Goal: Information Seeking & Learning: Find specific fact

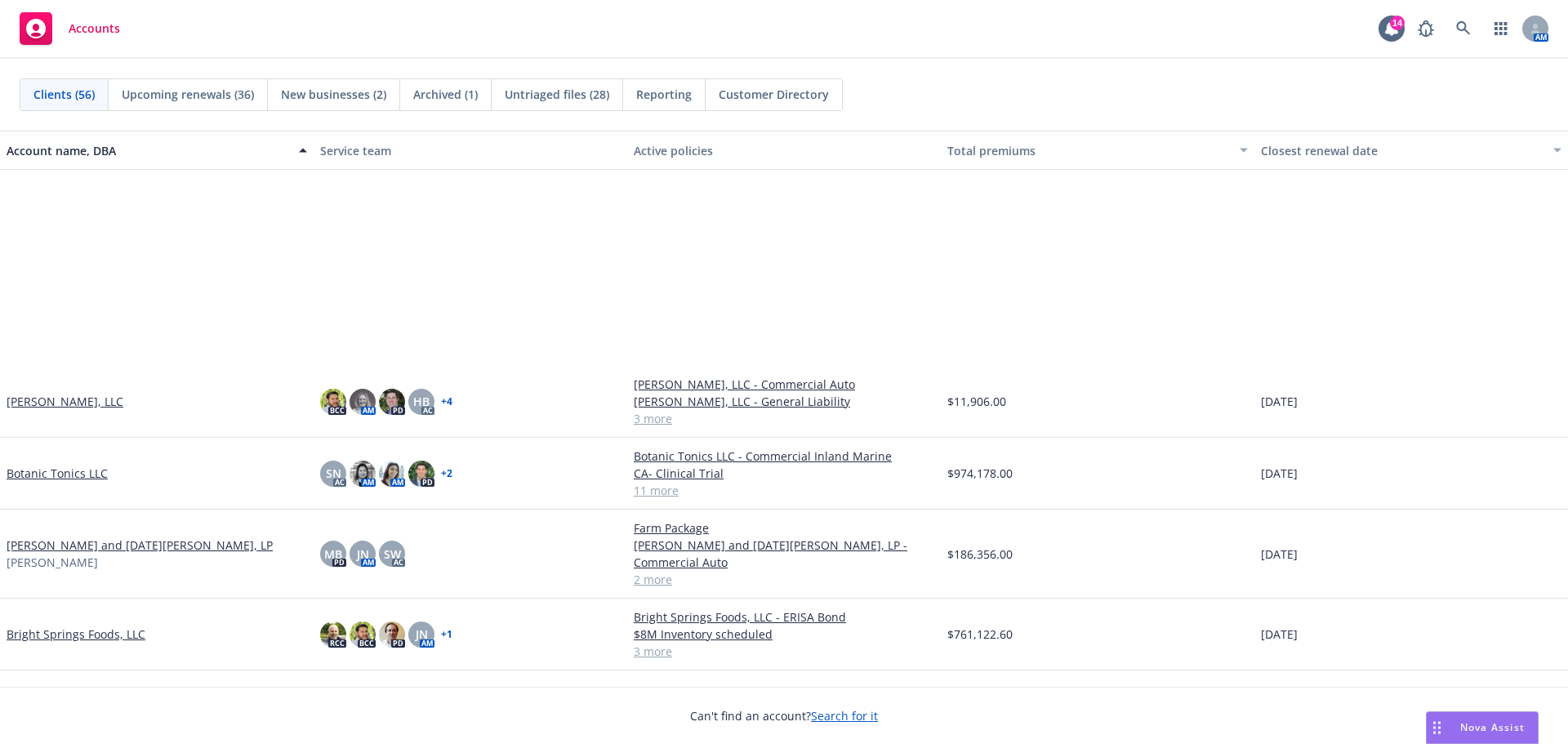
scroll to position [272, 0]
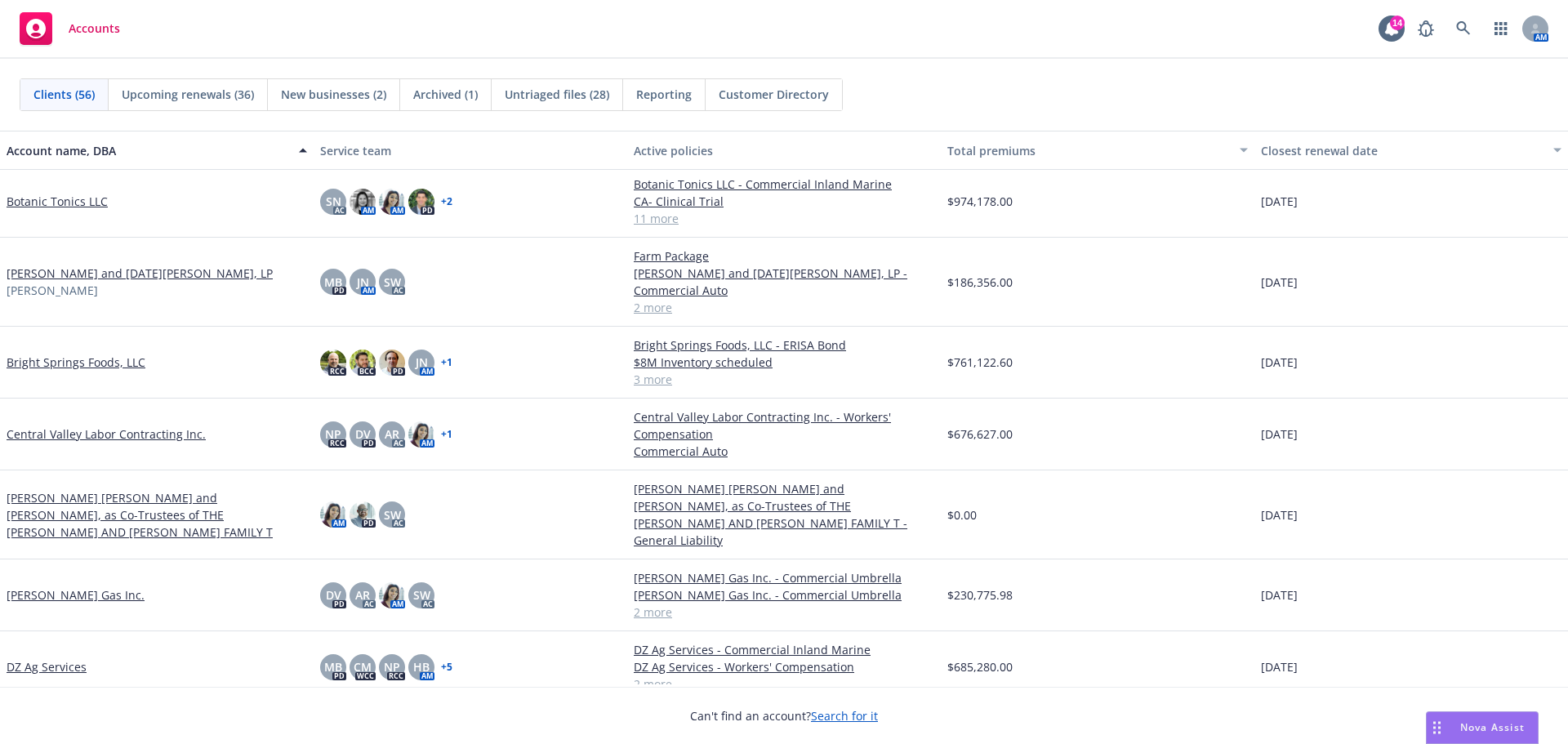
click at [30, 349] on div "Bright Springs Foods, LLC" at bounding box center [157, 363] width 313 height 72
click at [24, 355] on link "Bright Springs Foods, LLC" at bounding box center [76, 362] width 139 height 17
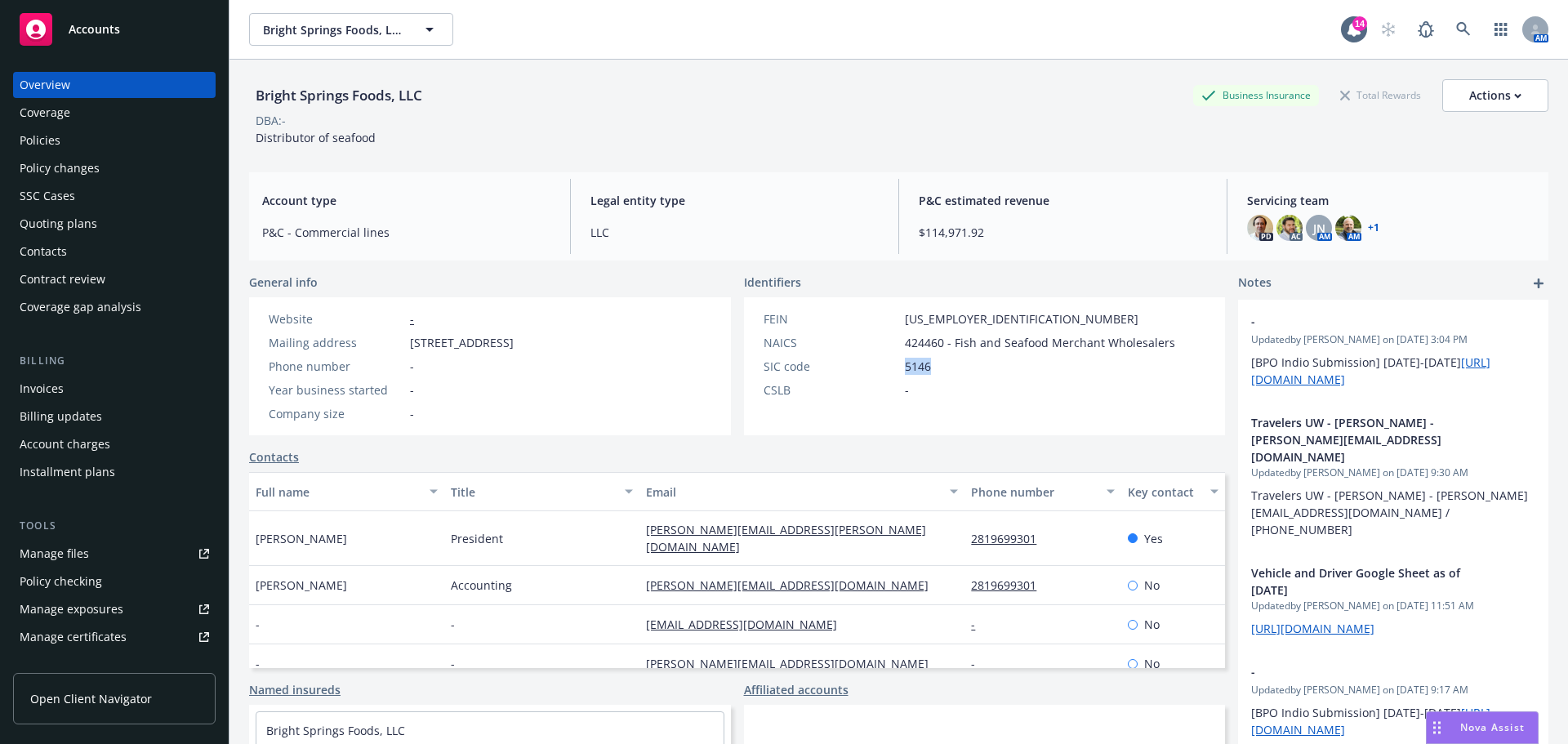
drag, startPoint x: 929, startPoint y: 366, endPoint x: 893, endPoint y: 371, distance: 36.3
click at [893, 371] on div "SIC code 5146" at bounding box center [969, 366] width 425 height 17
copy div "5146"
click at [47, 126] on div "Coverage" at bounding box center [45, 112] width 50 height 26
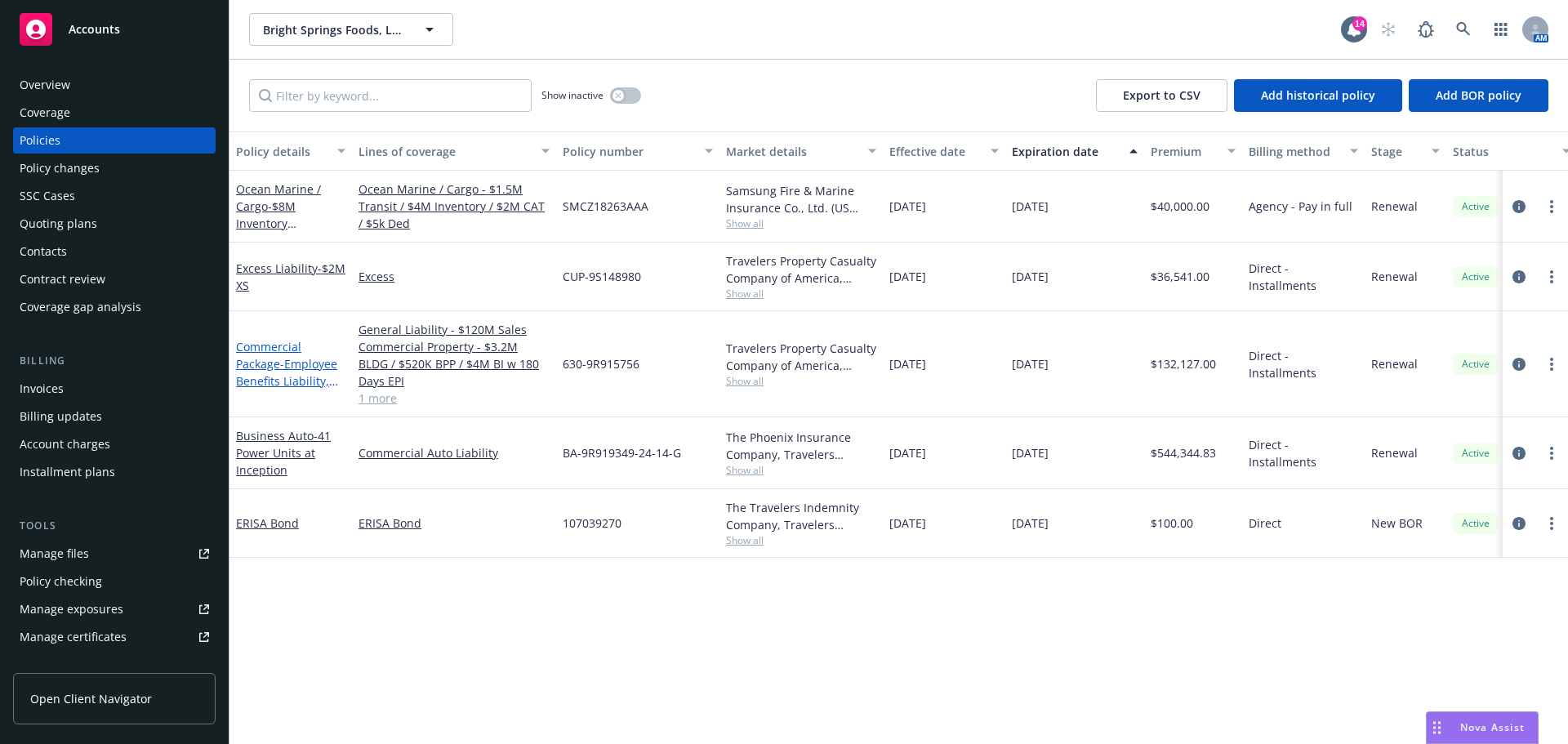
click at [264, 375] on link "Commercial Package - Employee Benefits Liability, Commercial Property - $3.2M B…" at bounding box center [288, 424] width 104 height 170
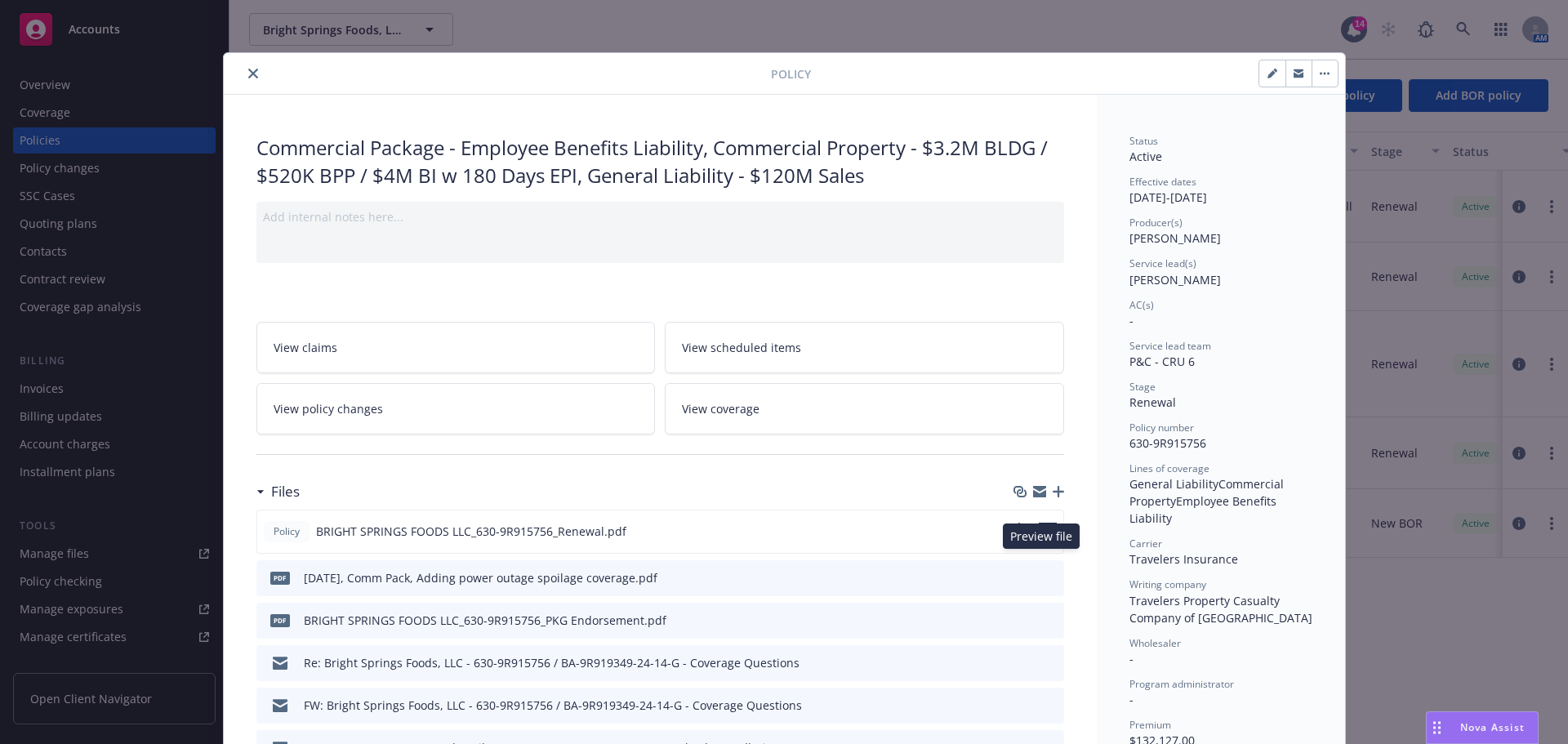
click at [1045, 535] on icon "preview file" at bounding box center [1048, 530] width 14 height 12
click at [71, 89] on div "Policy Commercial Package - Employee Benefits Liability, Commercial Property - …" at bounding box center [784, 372] width 1568 height 744
click at [253, 75] on icon "close" at bounding box center [253, 73] width 10 height 10
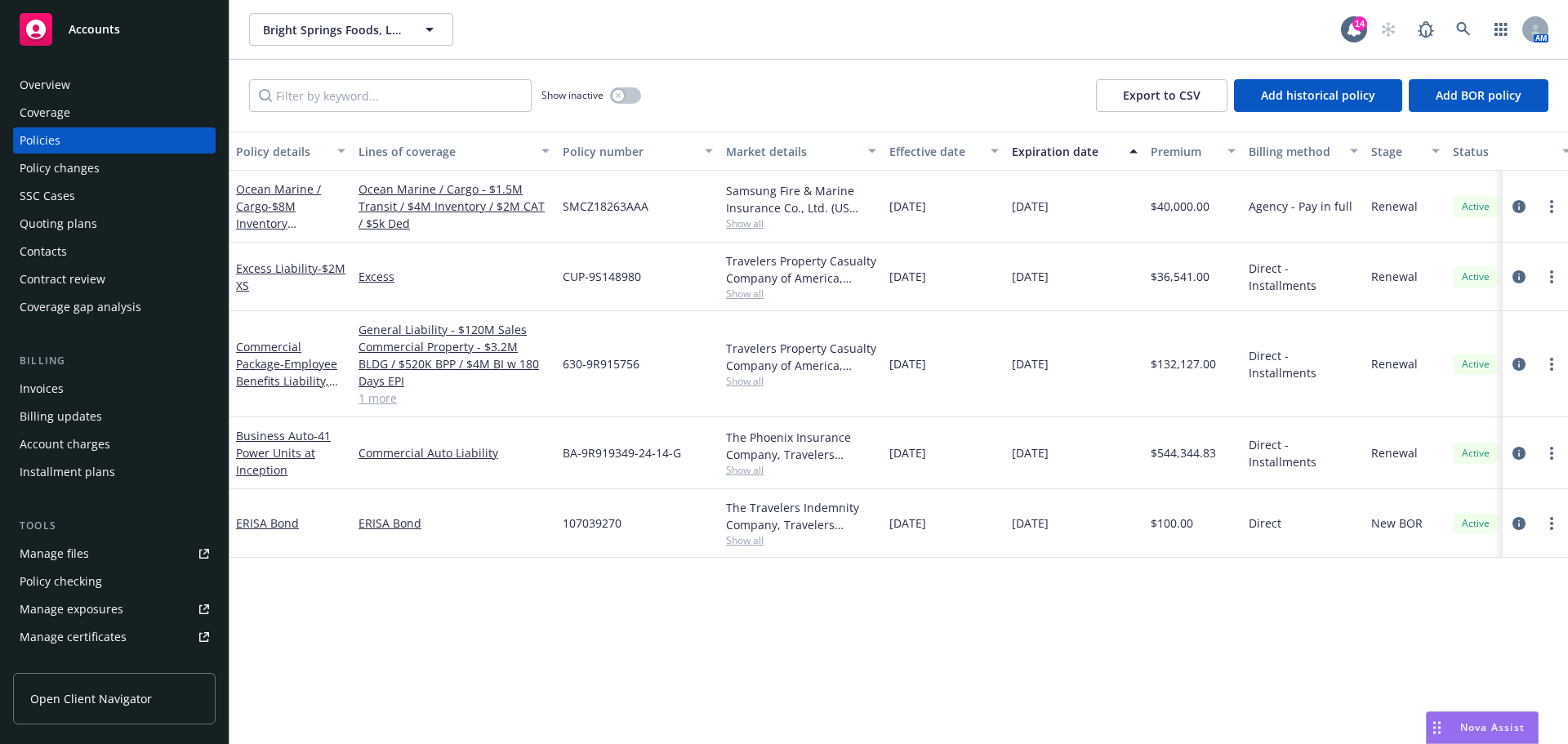
click at [65, 90] on div "Overview" at bounding box center [45, 85] width 50 height 26
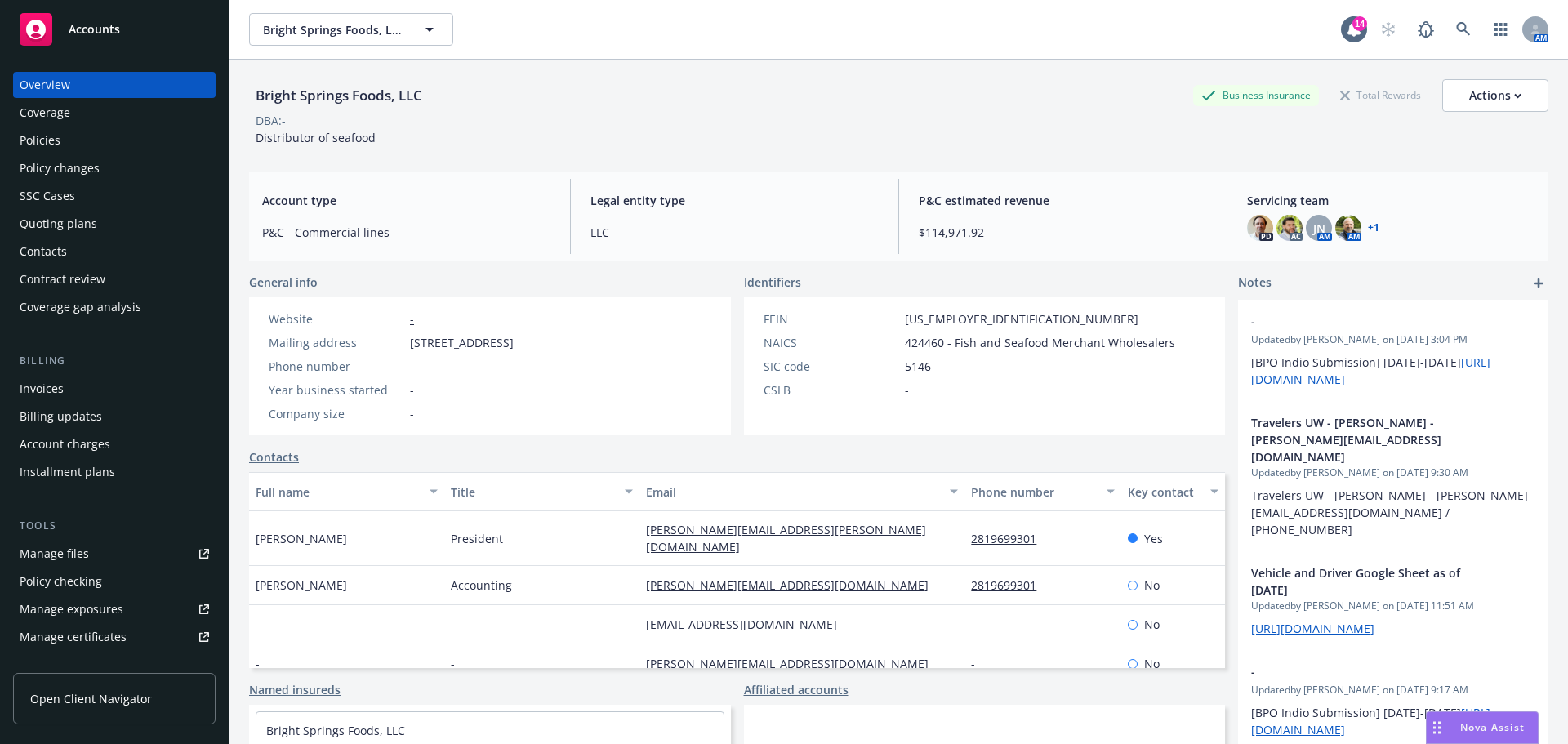
click at [58, 237] on div "Quoting plans" at bounding box center [59, 223] width 77 height 26
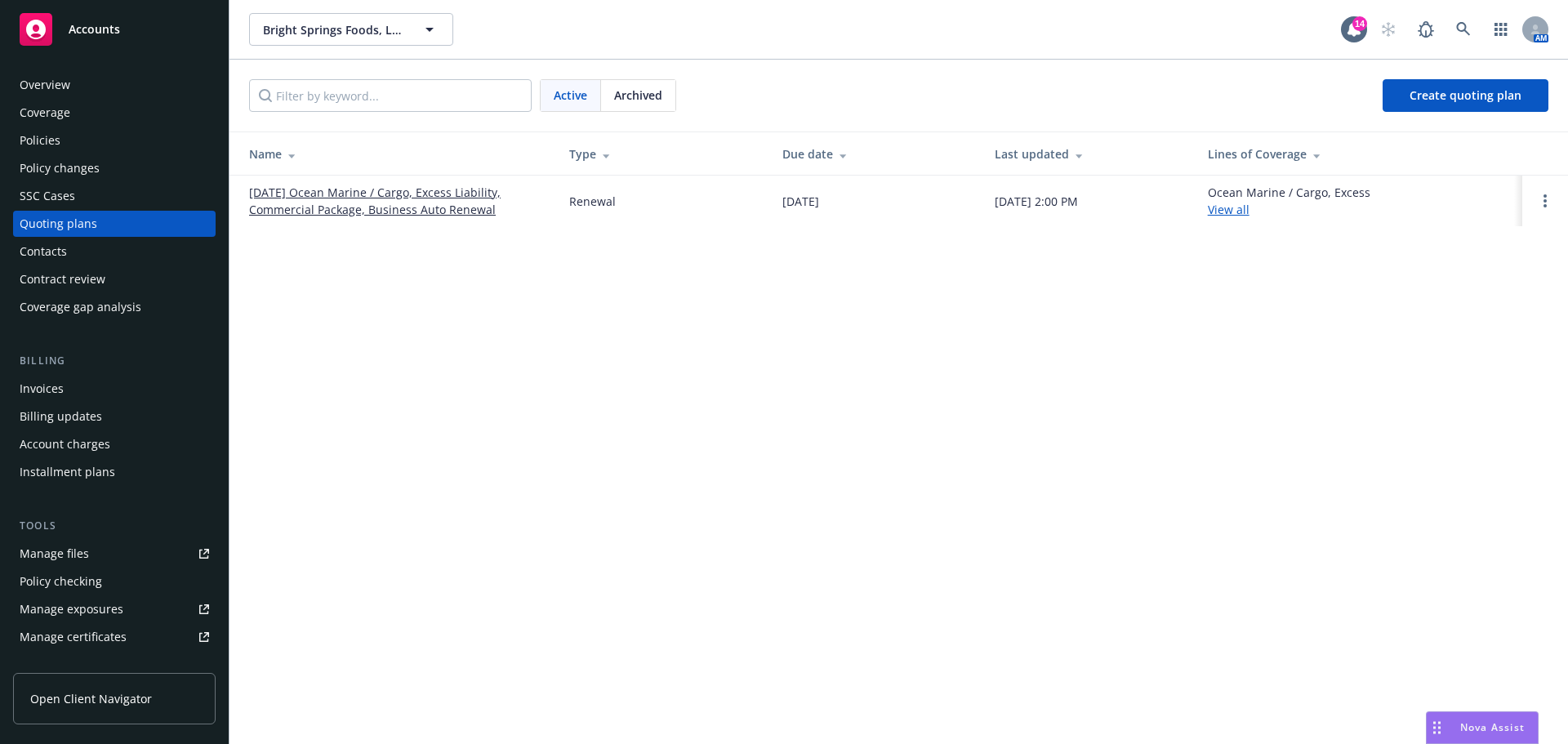
click at [328, 208] on link "11/27/25 Ocean Marine / Cargo, Excess Liability, Commercial Package, Business A…" at bounding box center [396, 201] width 294 height 34
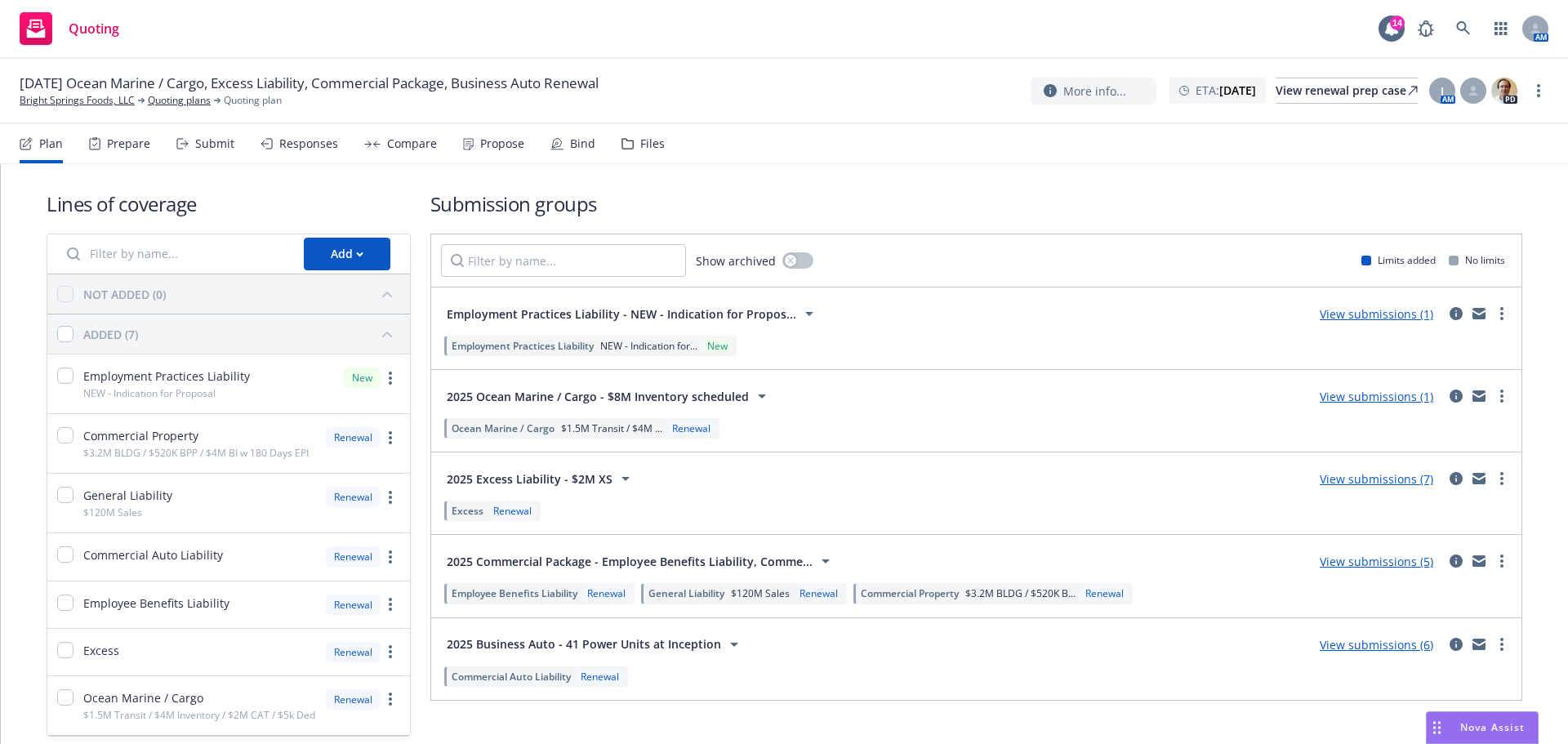
click at [665, 150] on div "Files" at bounding box center [653, 143] width 24 height 13
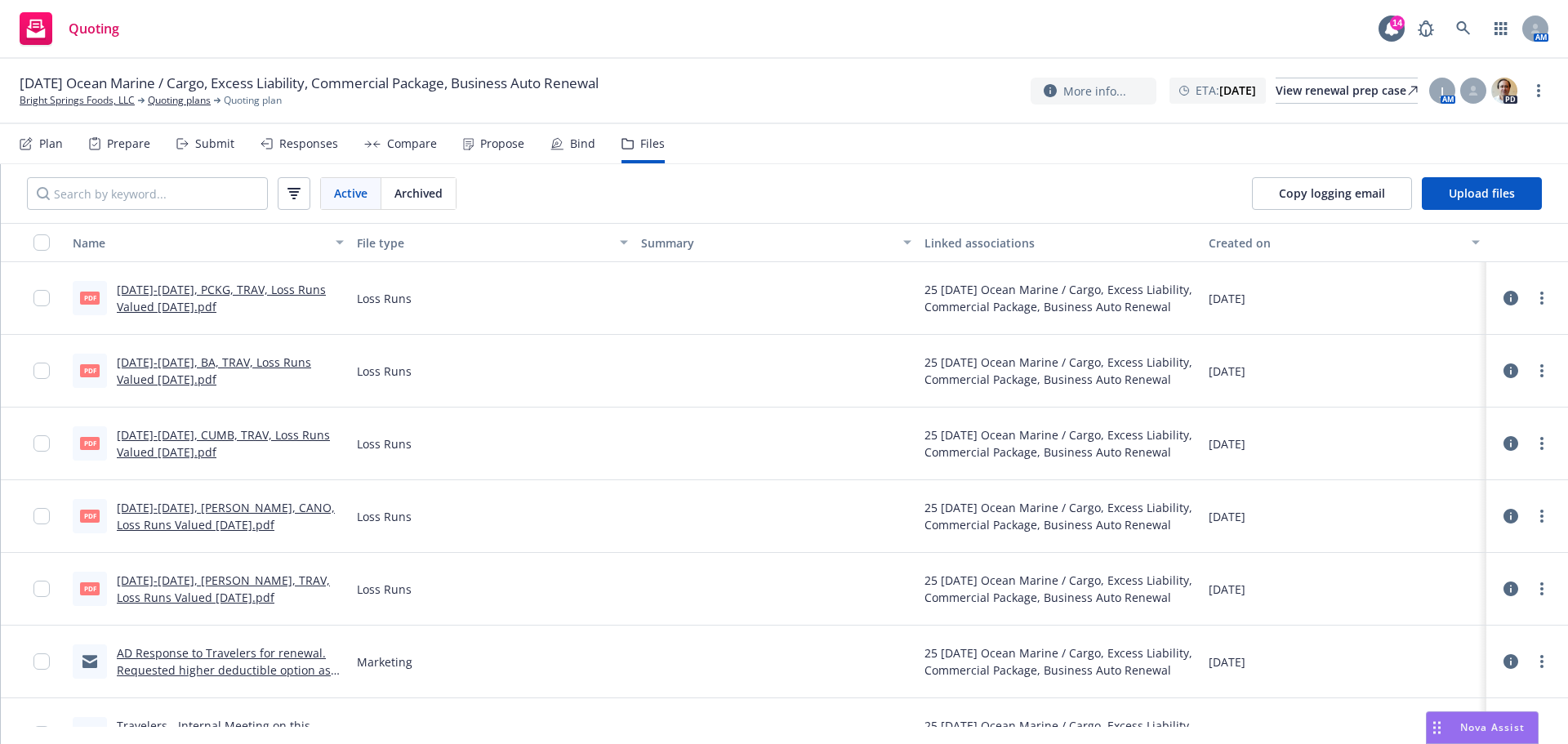
click at [76, 93] on span "[DATE] Ocean Marine / Cargo, Excess Liability, Commercial Package, Business Aut…" at bounding box center [309, 84] width 579 height 20
click at [57, 102] on link "Bright Springs Foods, LLC" at bounding box center [77, 100] width 115 height 14
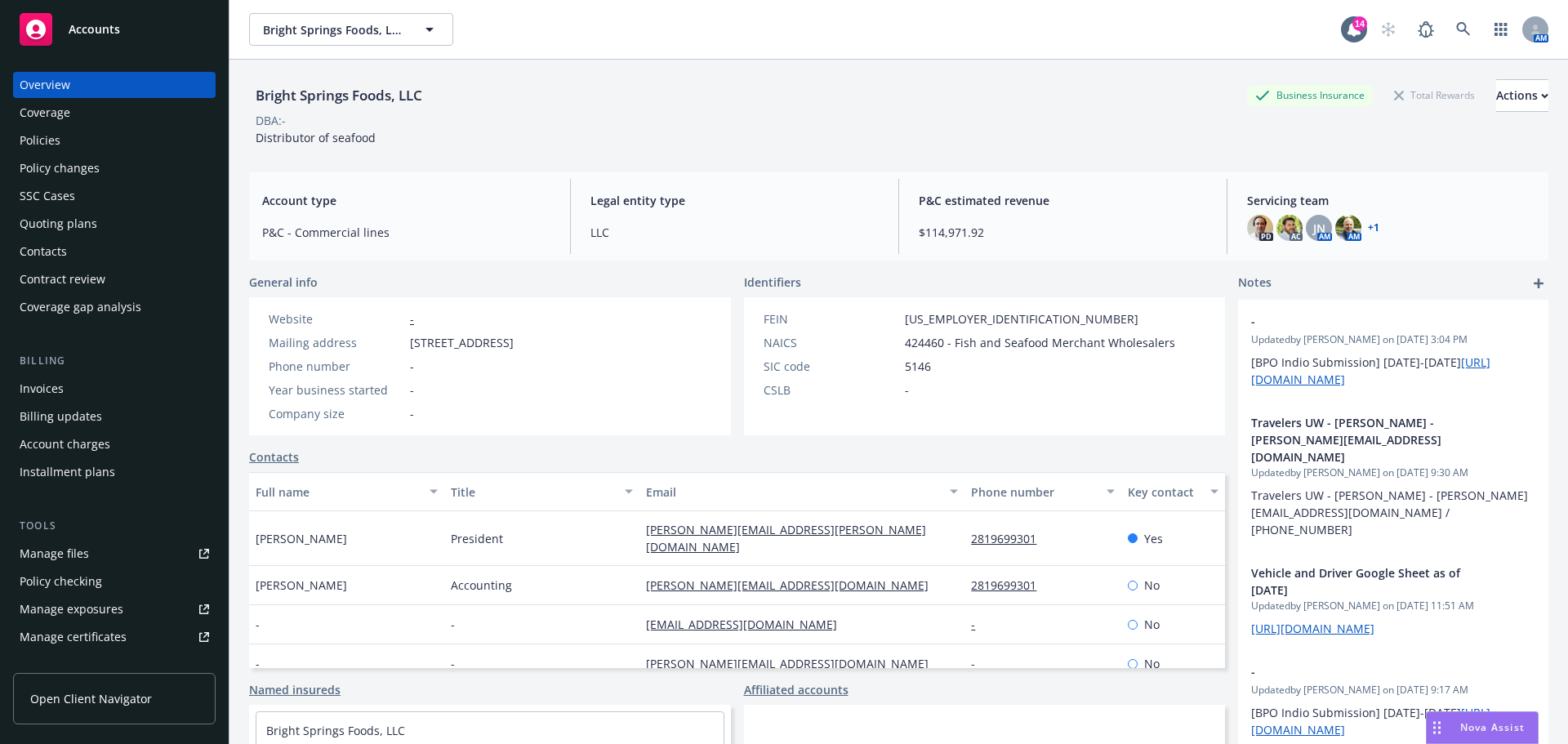
click at [59, 152] on div "Policies" at bounding box center [40, 140] width 41 height 26
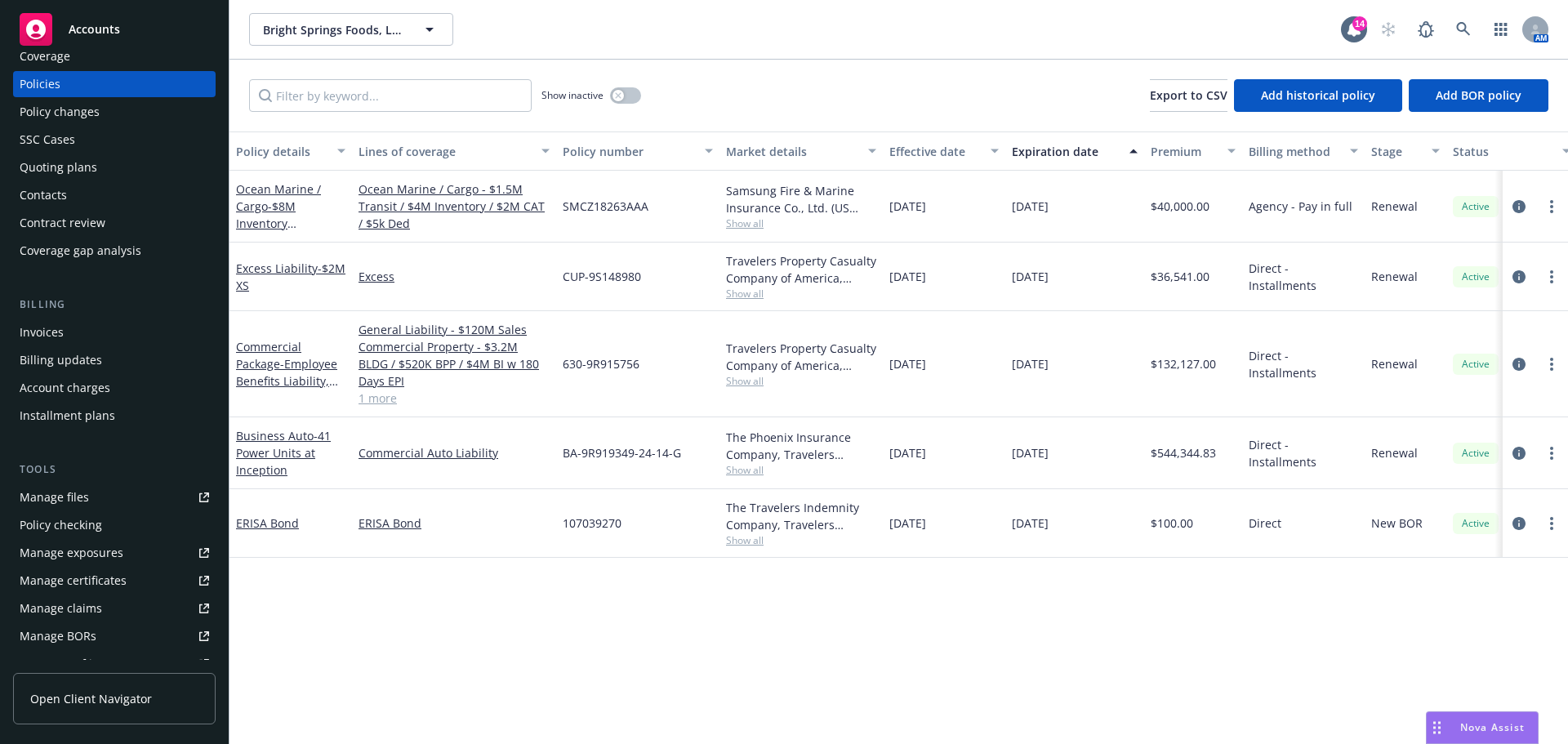
scroll to position [137, 0]
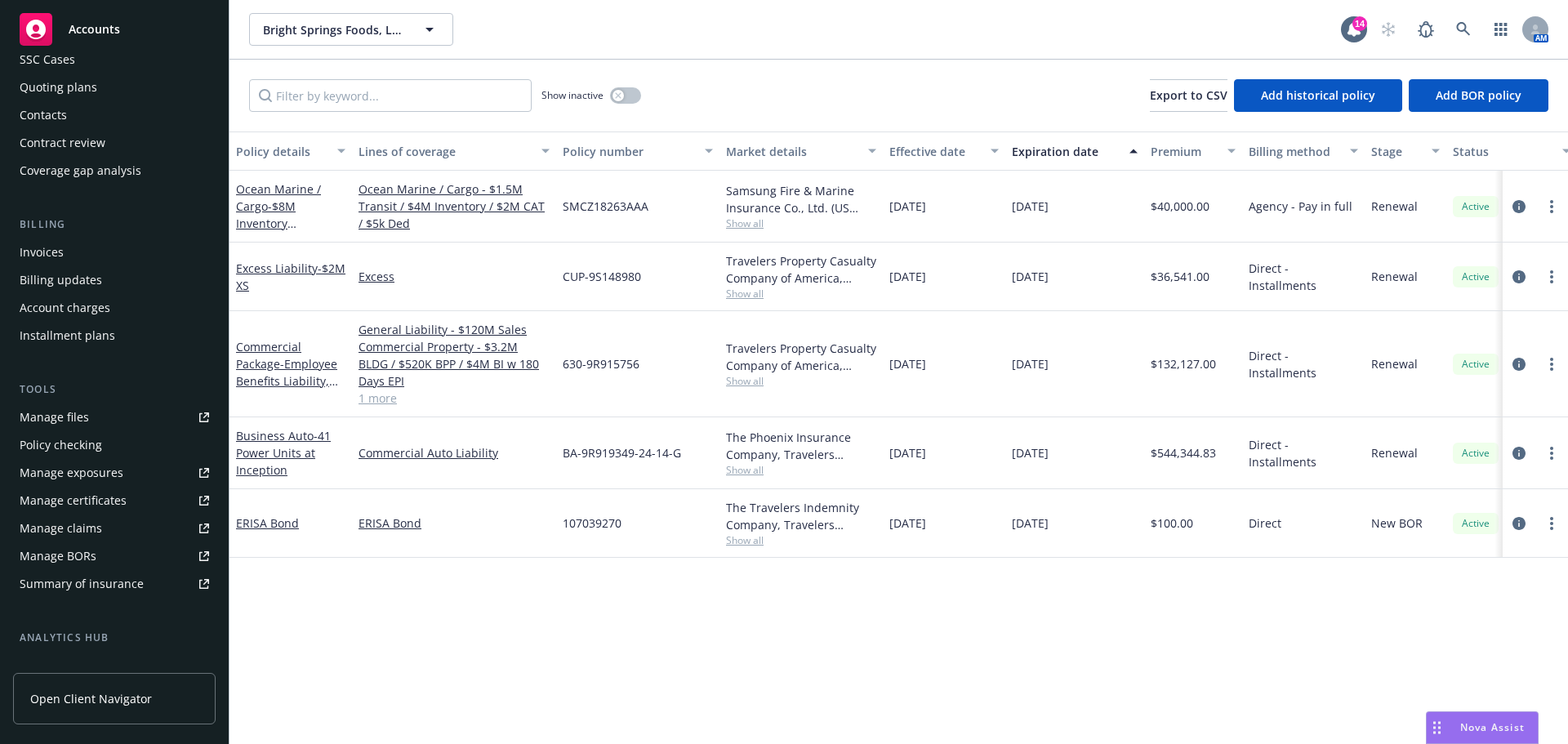
click at [51, 458] on div "Policy checking" at bounding box center [61, 444] width 83 height 26
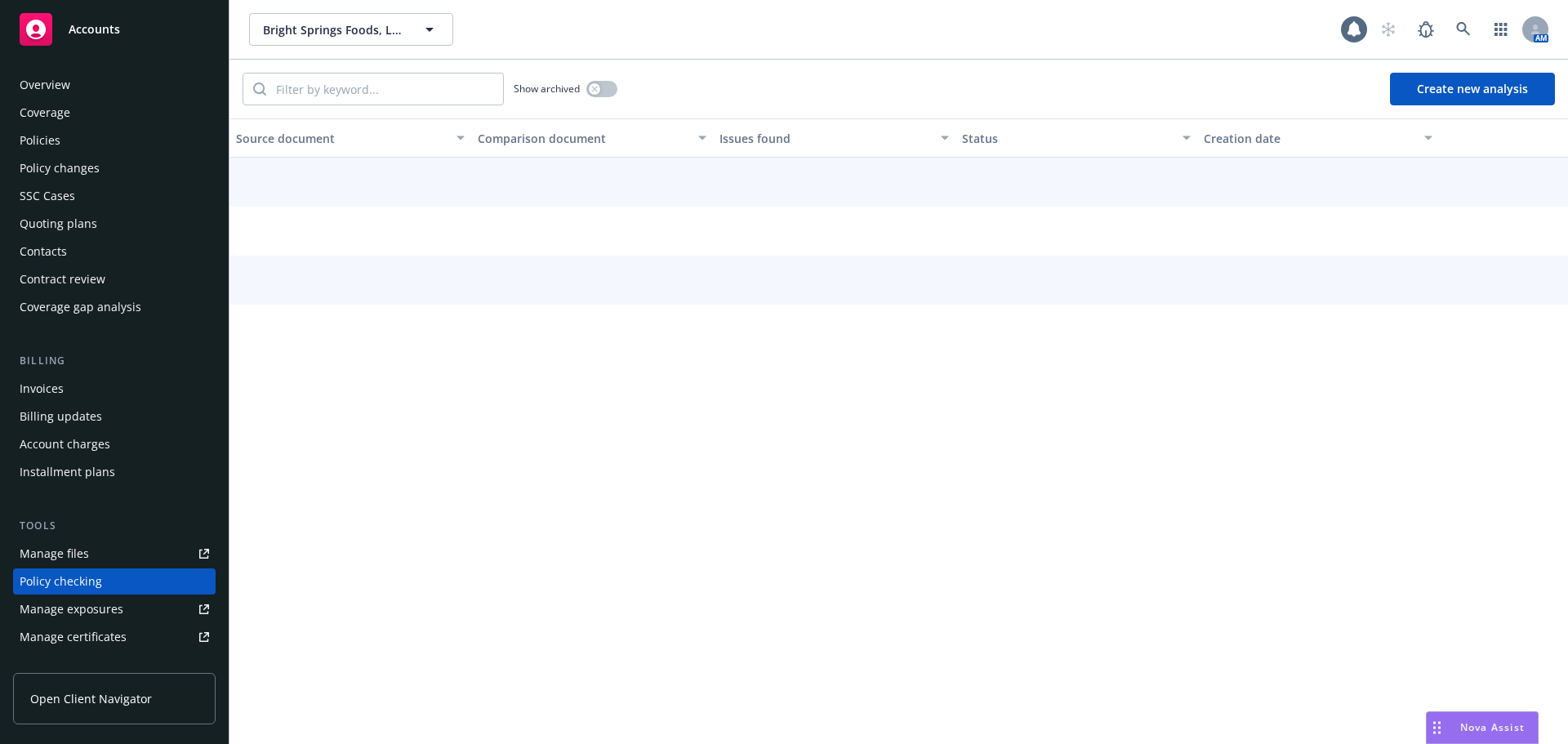
scroll to position [251, 0]
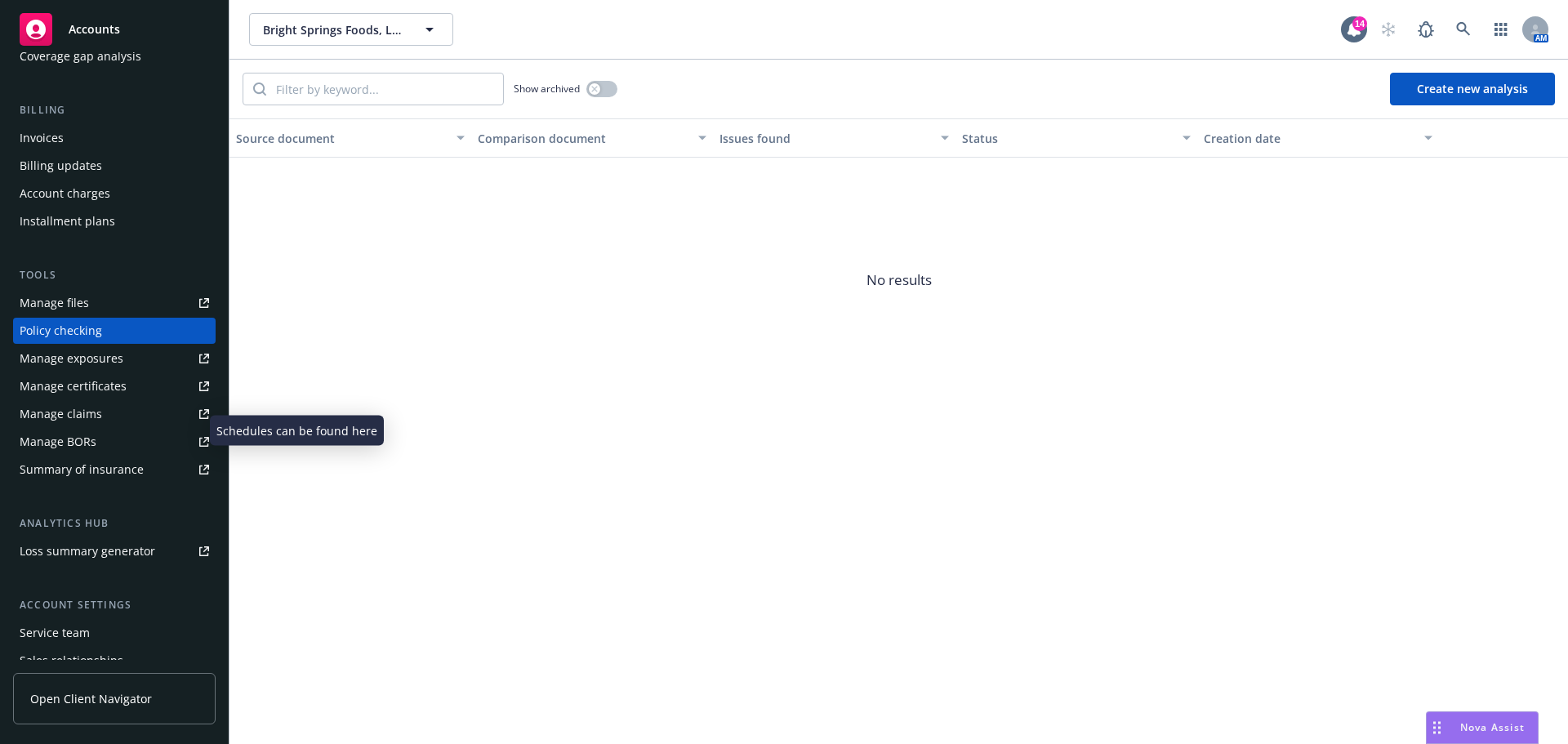
click at [45, 372] on div "Manage exposures" at bounding box center [71, 358] width 104 height 26
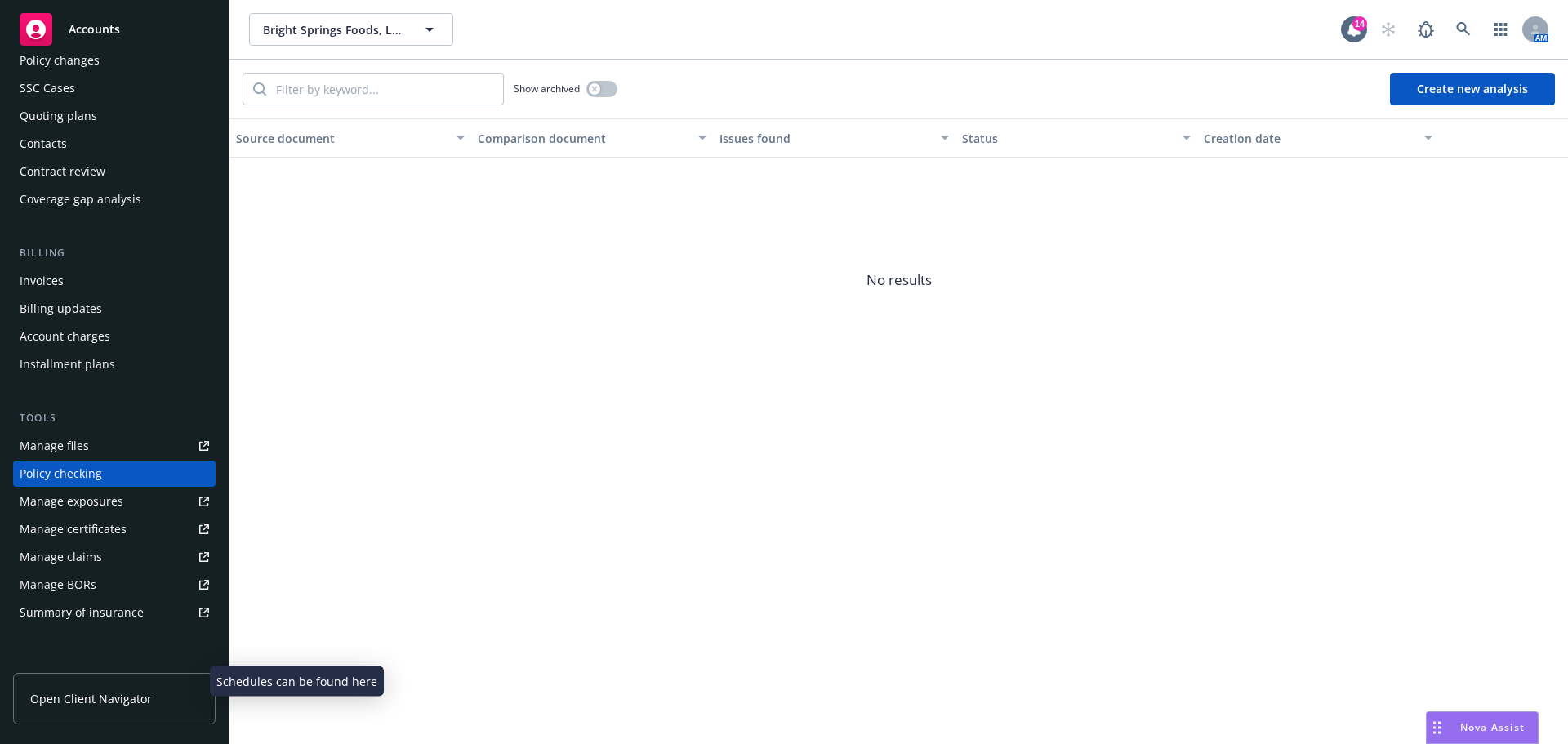
scroll to position [0, 0]
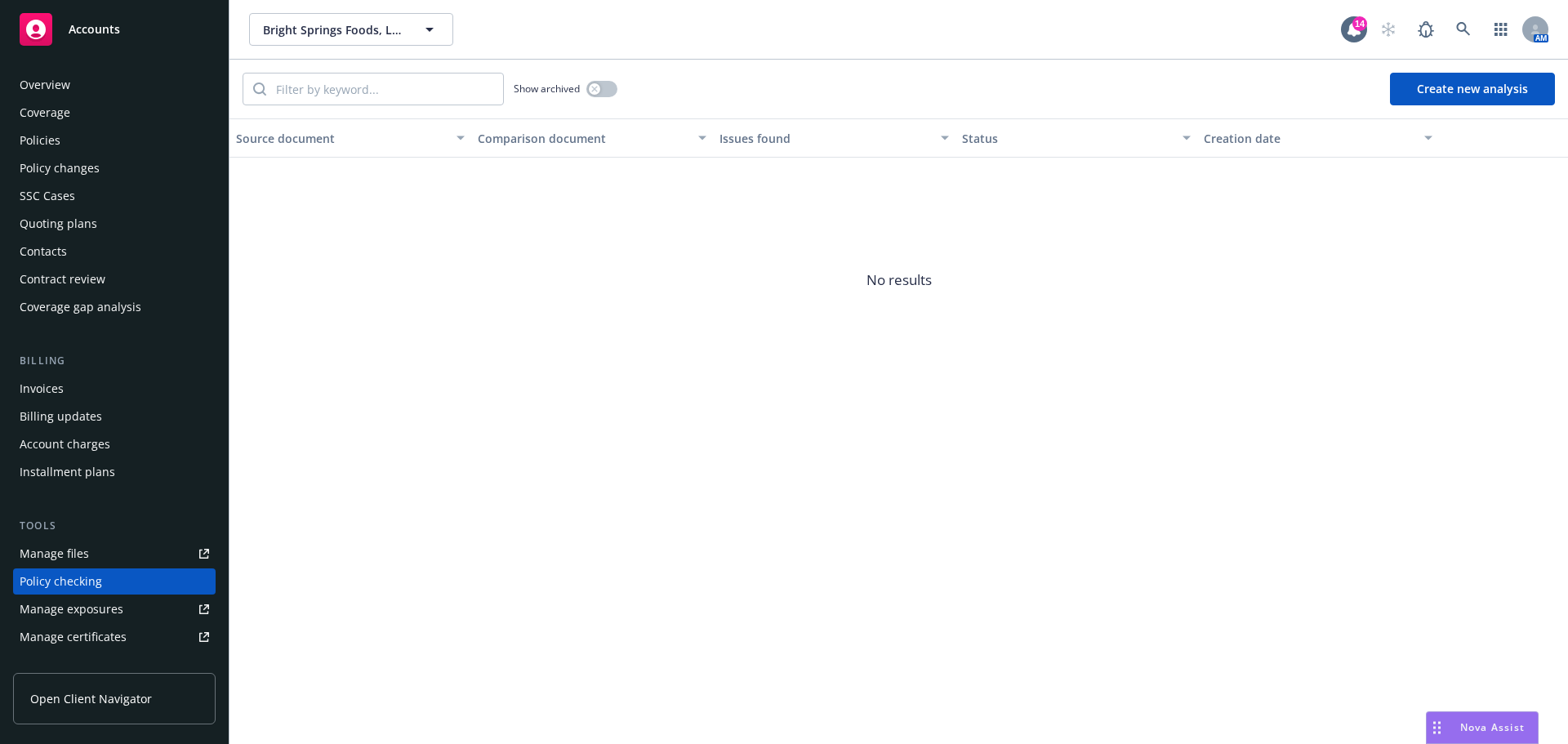
click at [68, 85] on div "Overview" at bounding box center [45, 85] width 50 height 26
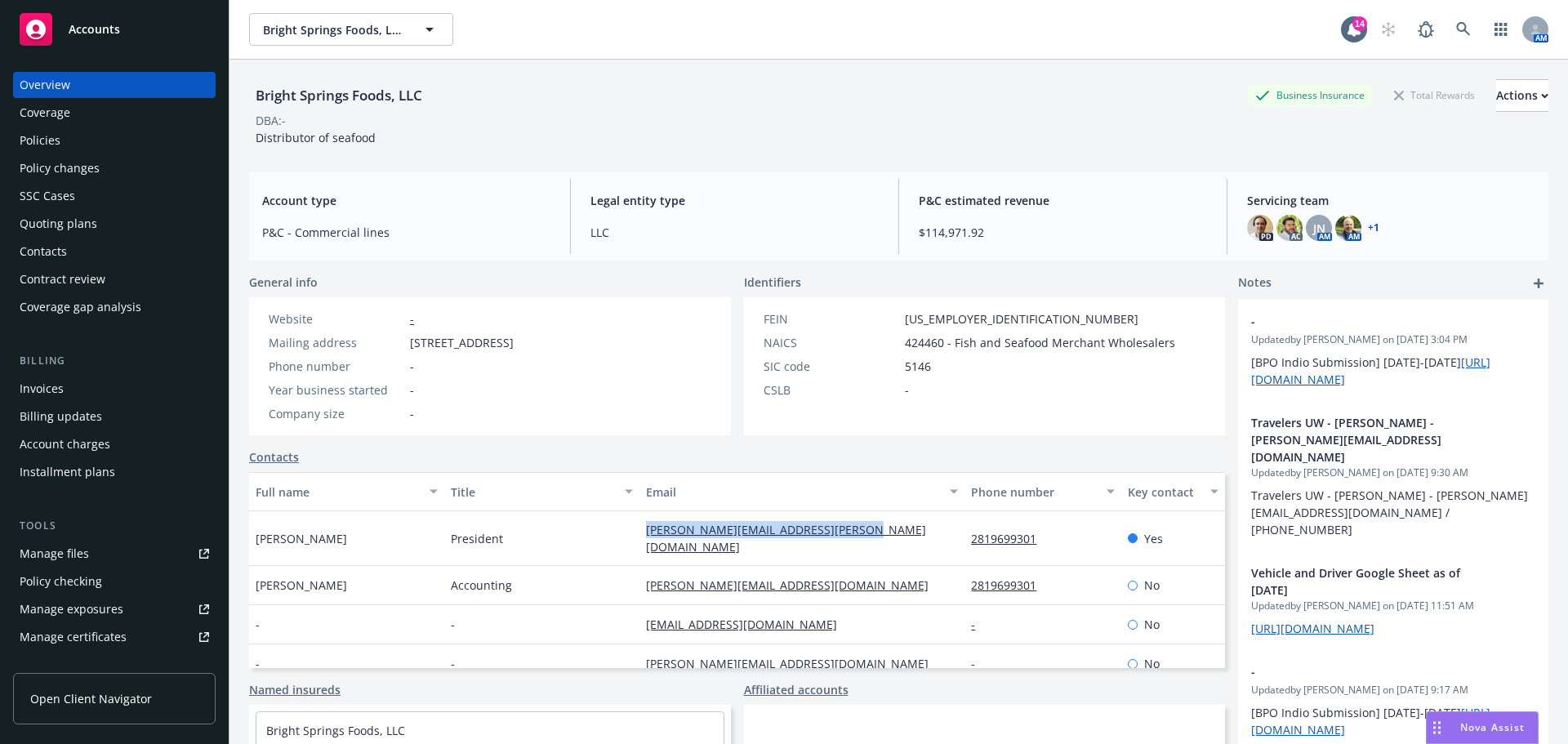
drag, startPoint x: 613, startPoint y: 536, endPoint x: 840, endPoint y: 554, distance: 227.7
click at [853, 553] on div "Andrew Hsieh President andrew.hsieh@brightspringsfoods.com 2819699301 Yes" at bounding box center [737, 538] width 977 height 55
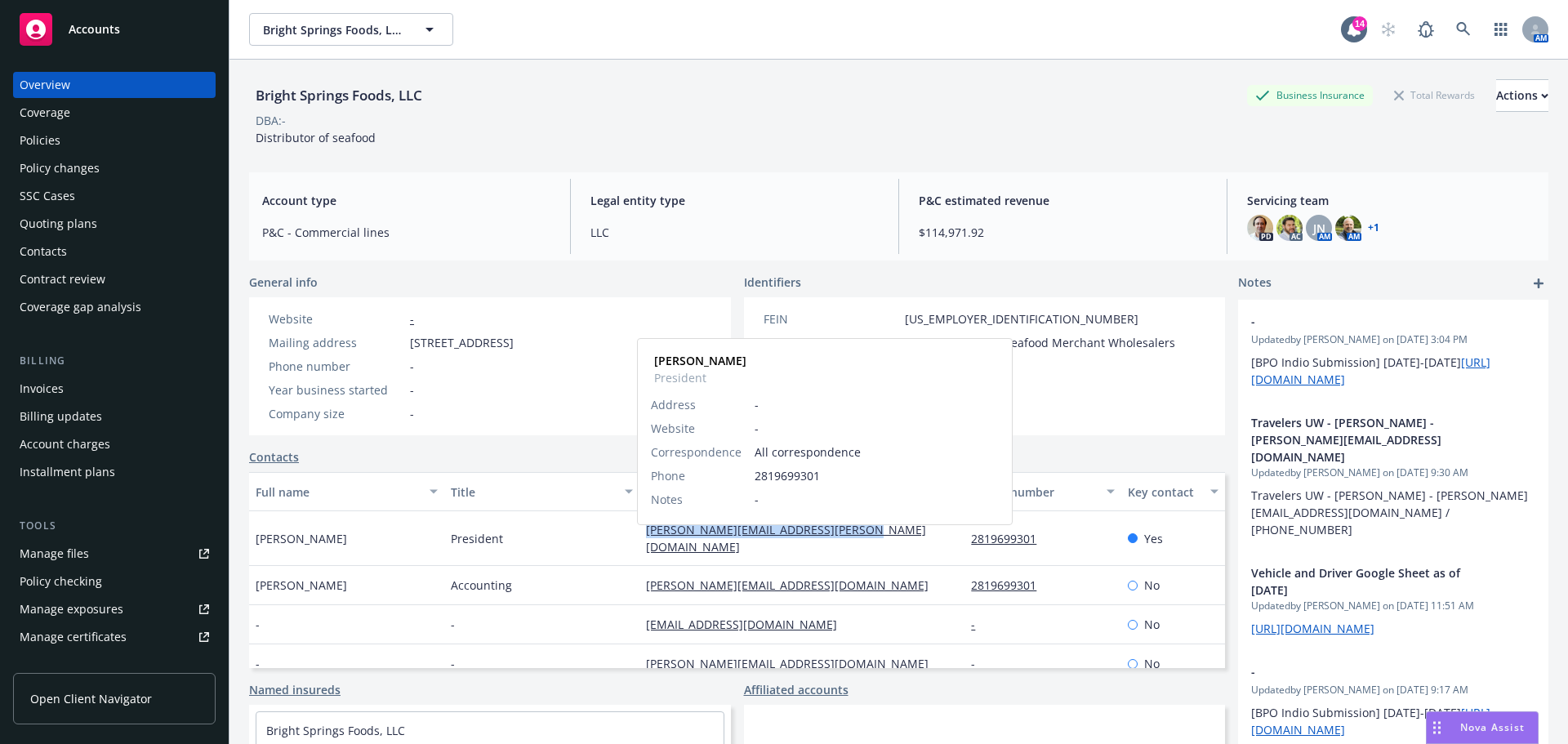
copy div "andrew.hsieh@brightspringsfoods.com"
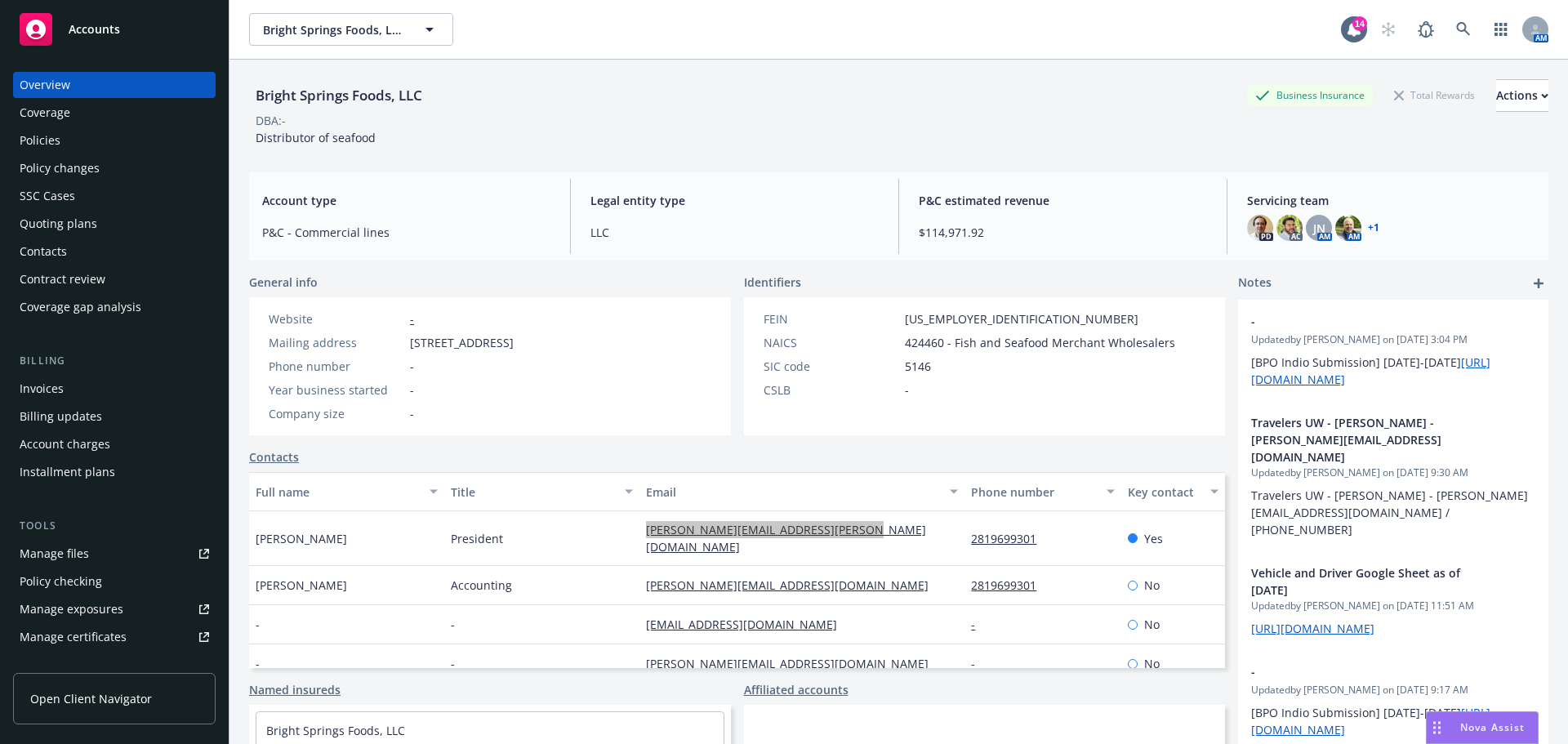
scroll to position [49, 0]
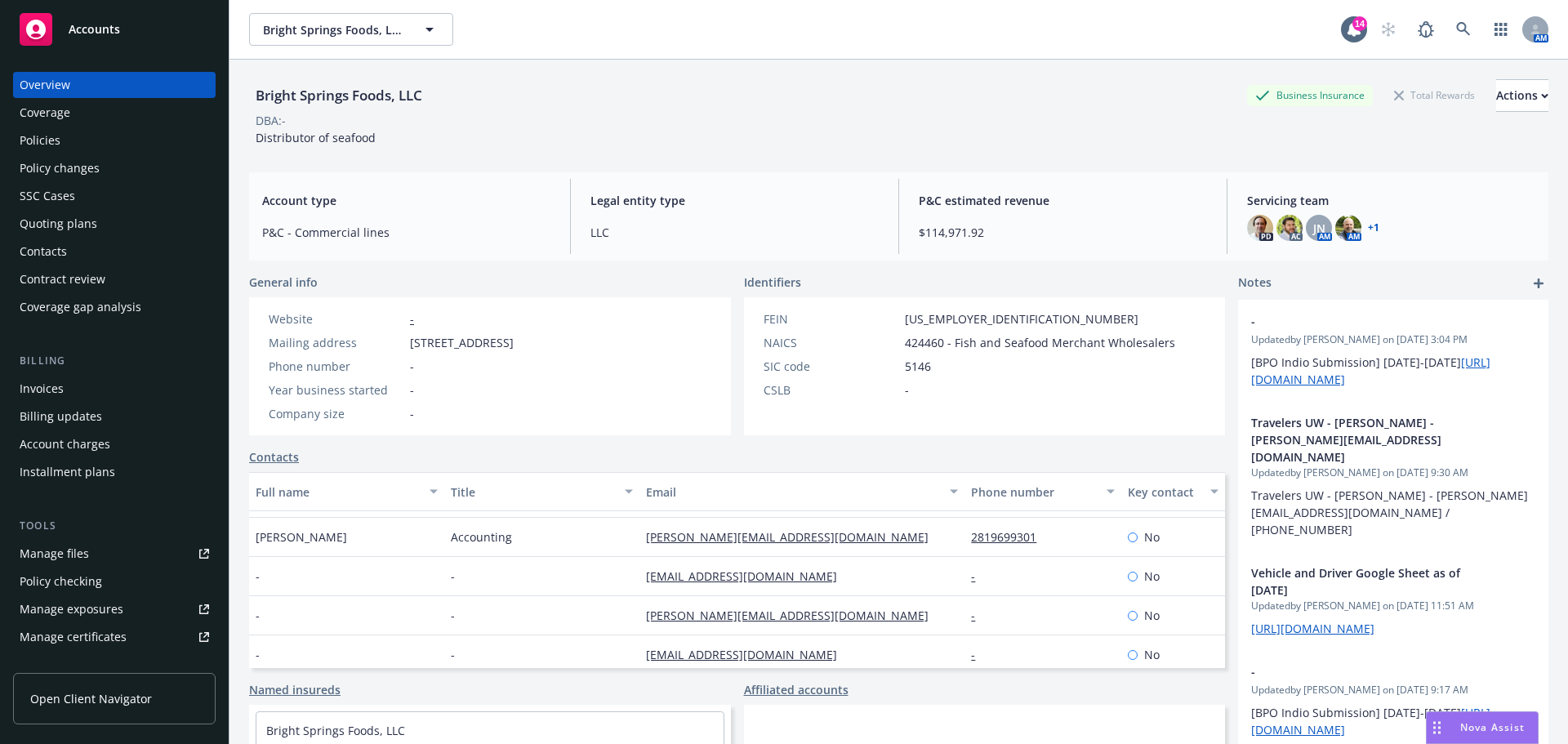
click at [88, 154] on div "Policies" at bounding box center [114, 140] width 190 height 26
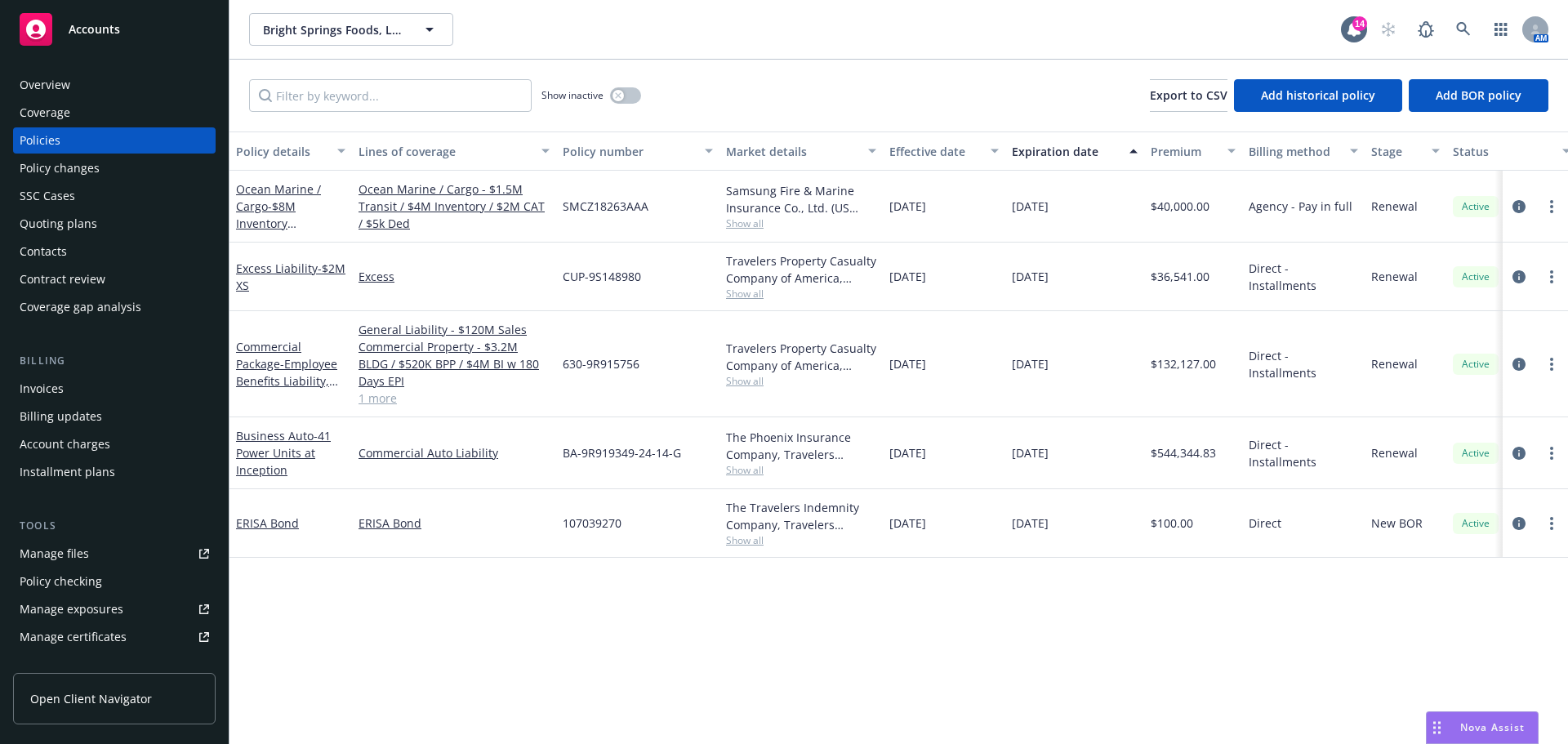
click at [89, 82] on div "Overview" at bounding box center [114, 85] width 190 height 26
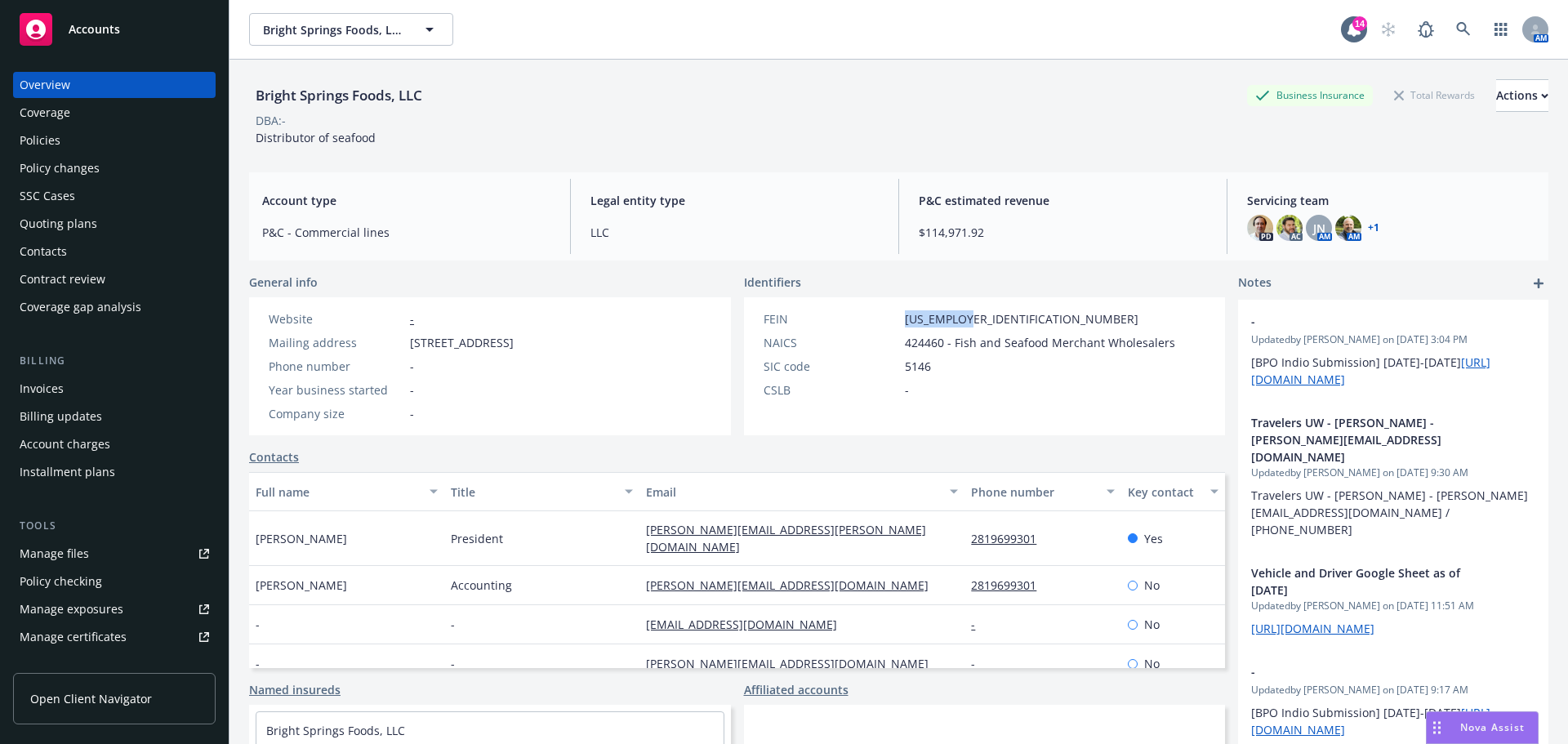
drag, startPoint x: 1563, startPoint y: 31, endPoint x: 930, endPoint y: 331, distance: 700.5
click at [866, 327] on div "FEIN 81-3346241" at bounding box center [969, 318] width 425 height 17
copy div "81-3346241"
click at [54, 154] on div "Policies" at bounding box center [40, 140] width 41 height 26
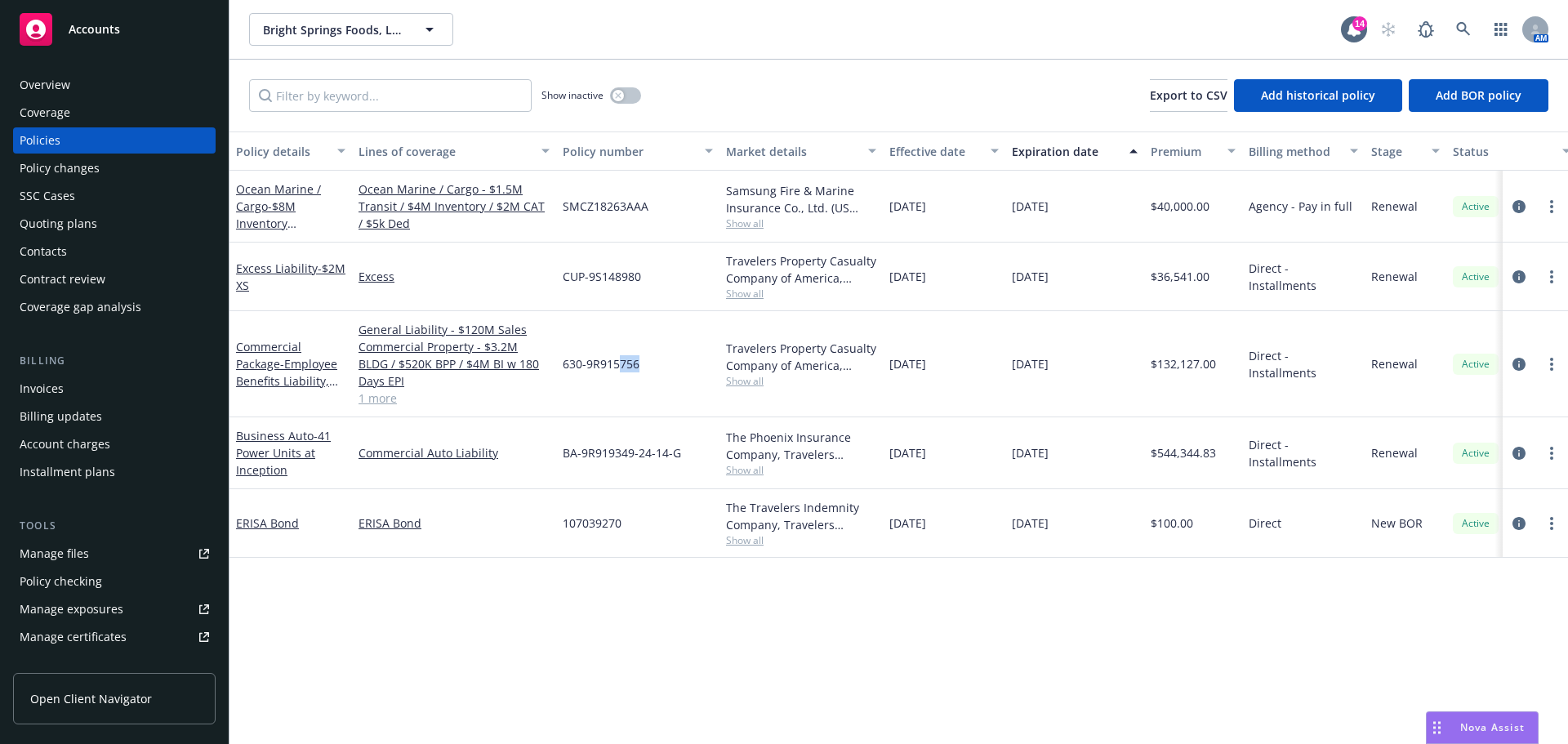
drag, startPoint x: 644, startPoint y: 387, endPoint x: 617, endPoint y: 397, distance: 28.8
click at [619, 397] on div "630-9R915756" at bounding box center [638, 364] width 164 height 106
click at [663, 384] on div "630-9R915756" at bounding box center [638, 364] width 164 height 106
click at [608, 372] on span "630-9R915756" at bounding box center [600, 363] width 77 height 17
drag, startPoint x: 653, startPoint y: 384, endPoint x: 583, endPoint y: 376, distance: 70.5
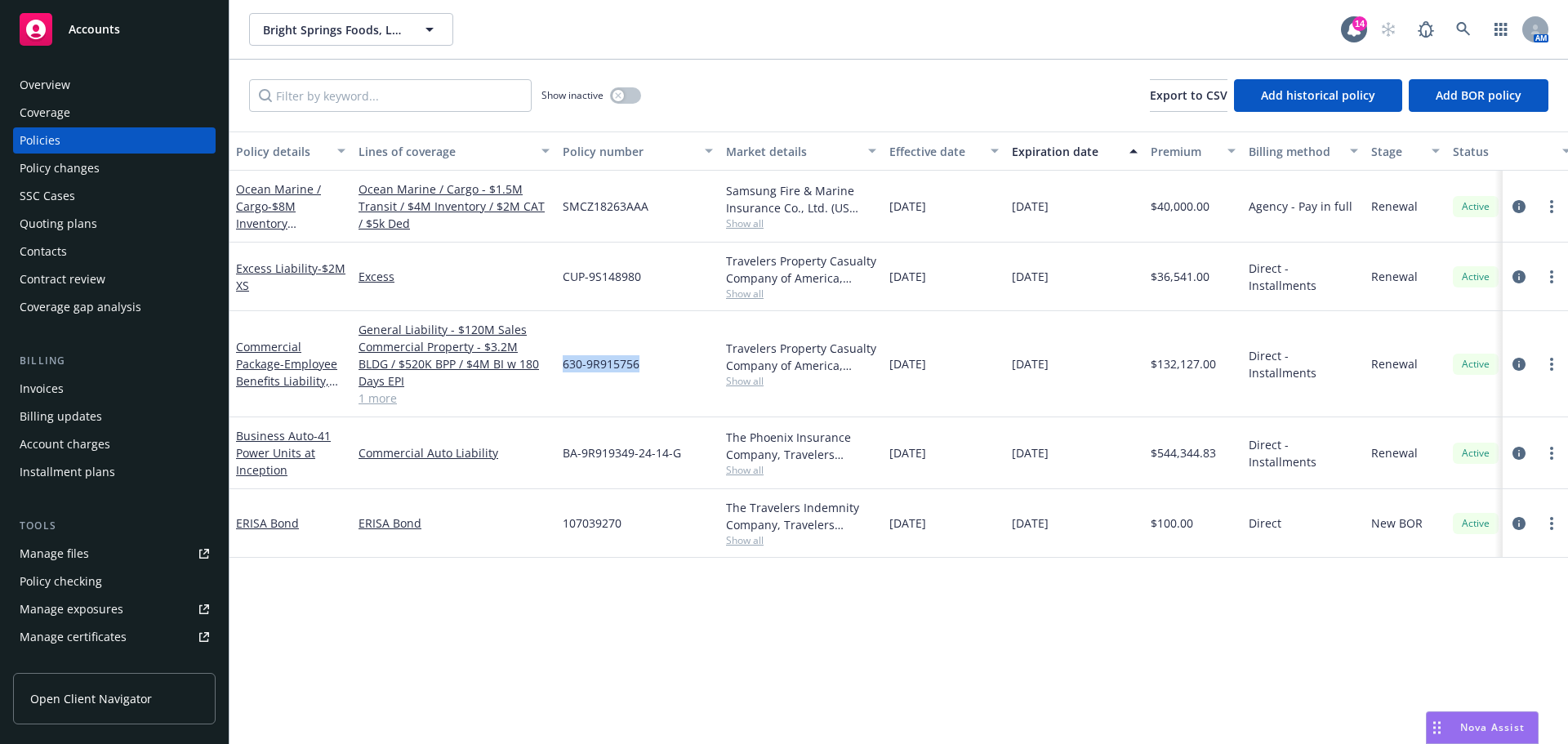
click at [549, 390] on div "Commercial Package - Employee Benefits Liability, Commercial Property - $3.2M B…" at bounding box center [1018, 364] width 1577 height 106
click at [561, 385] on div "630-9R915756" at bounding box center [638, 364] width 164 height 106
drag, startPoint x: 561, startPoint y: 390, endPoint x: 637, endPoint y: 397, distance: 76.3
click at [641, 397] on div "630-9R915756" at bounding box center [638, 364] width 164 height 106
copy span "630-9R915756"
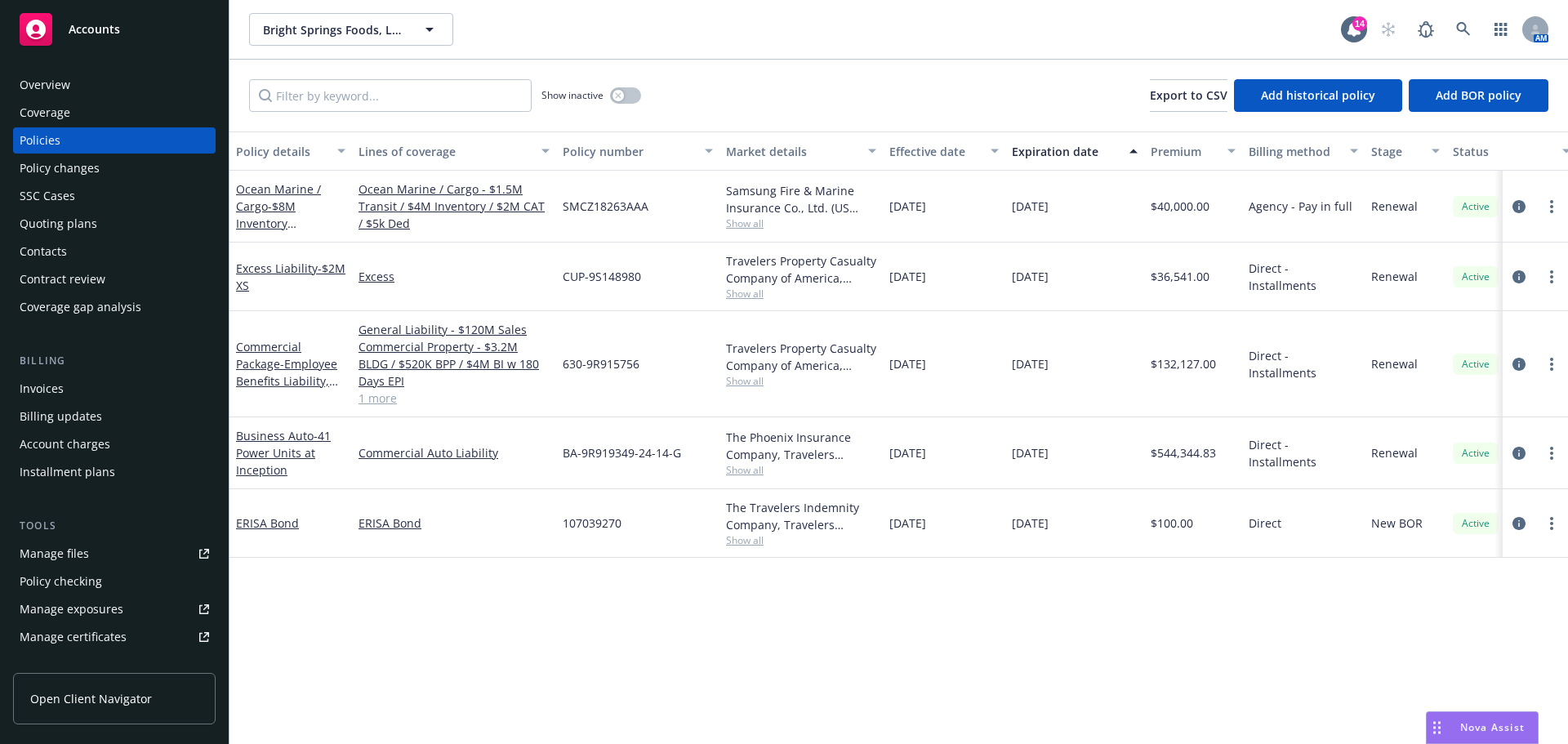
click at [50, 90] on div "Overview" at bounding box center [45, 85] width 50 height 26
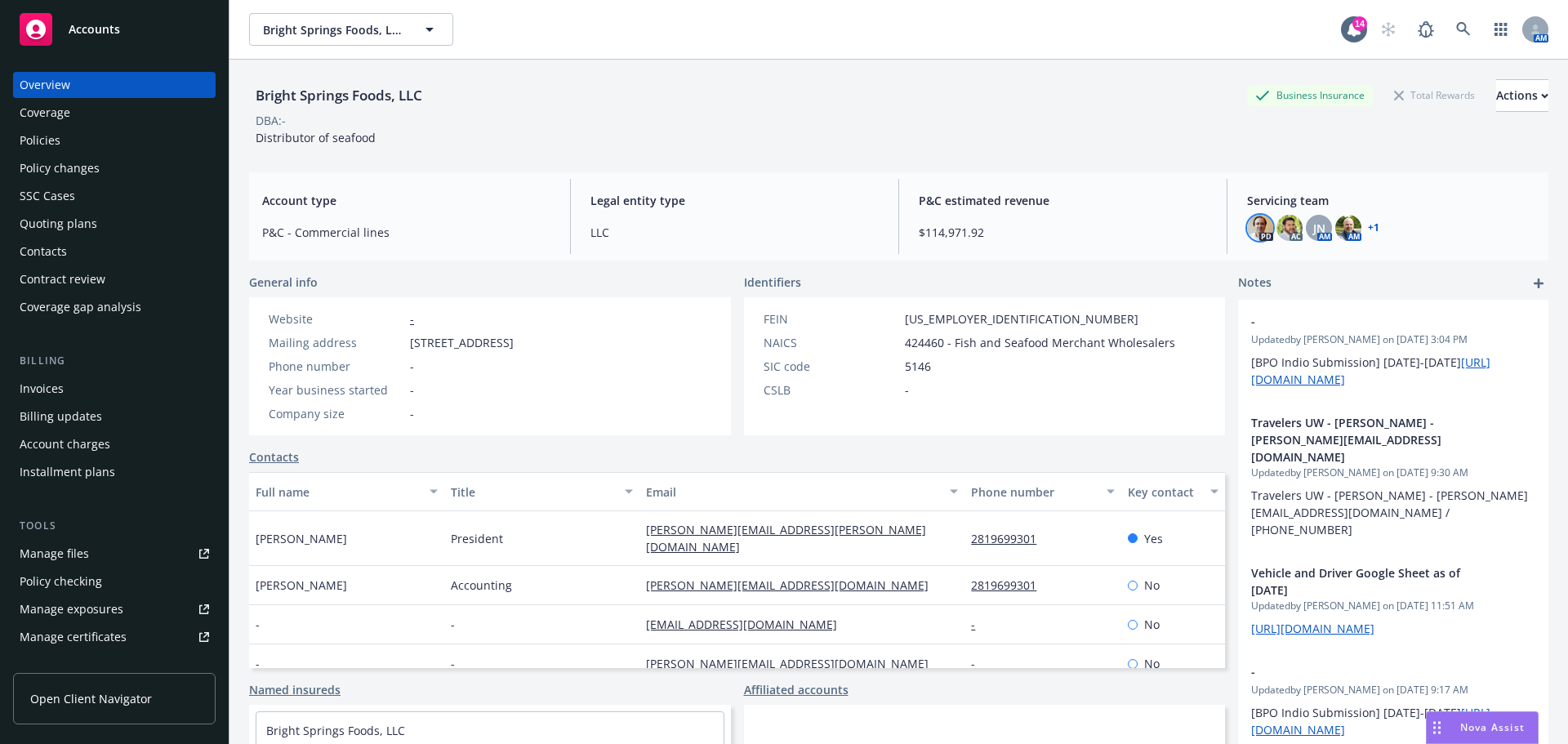
click at [1255, 234] on img at bounding box center [1260, 228] width 26 height 26
click at [1280, 236] on img at bounding box center [1289, 228] width 26 height 26
click at [1316, 237] on span "JN" at bounding box center [1320, 228] width 13 height 17
click at [1340, 230] on img at bounding box center [1348, 228] width 26 height 26
click at [1251, 226] on img at bounding box center [1260, 228] width 26 height 26
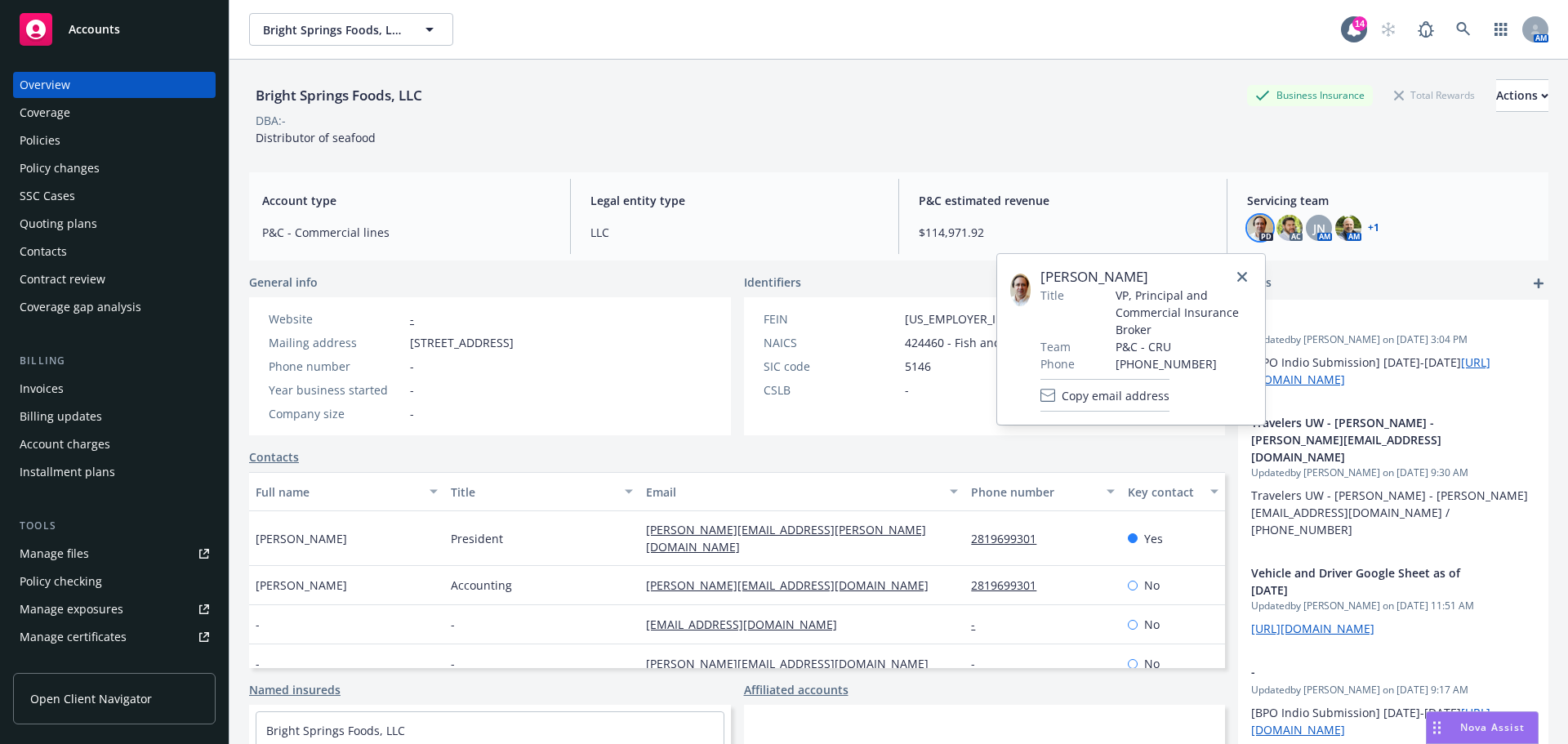
drag, startPoint x: 1149, startPoint y: 277, endPoint x: 1038, endPoint y: 286, distance: 111.4
click at [1038, 286] on div "Angelo Dionisiou Title VP, Principal and Commercial Insurance Broker Team P&C -…" at bounding box center [1131, 339] width 242 height 145
copy div "Angelo Dionisiou"
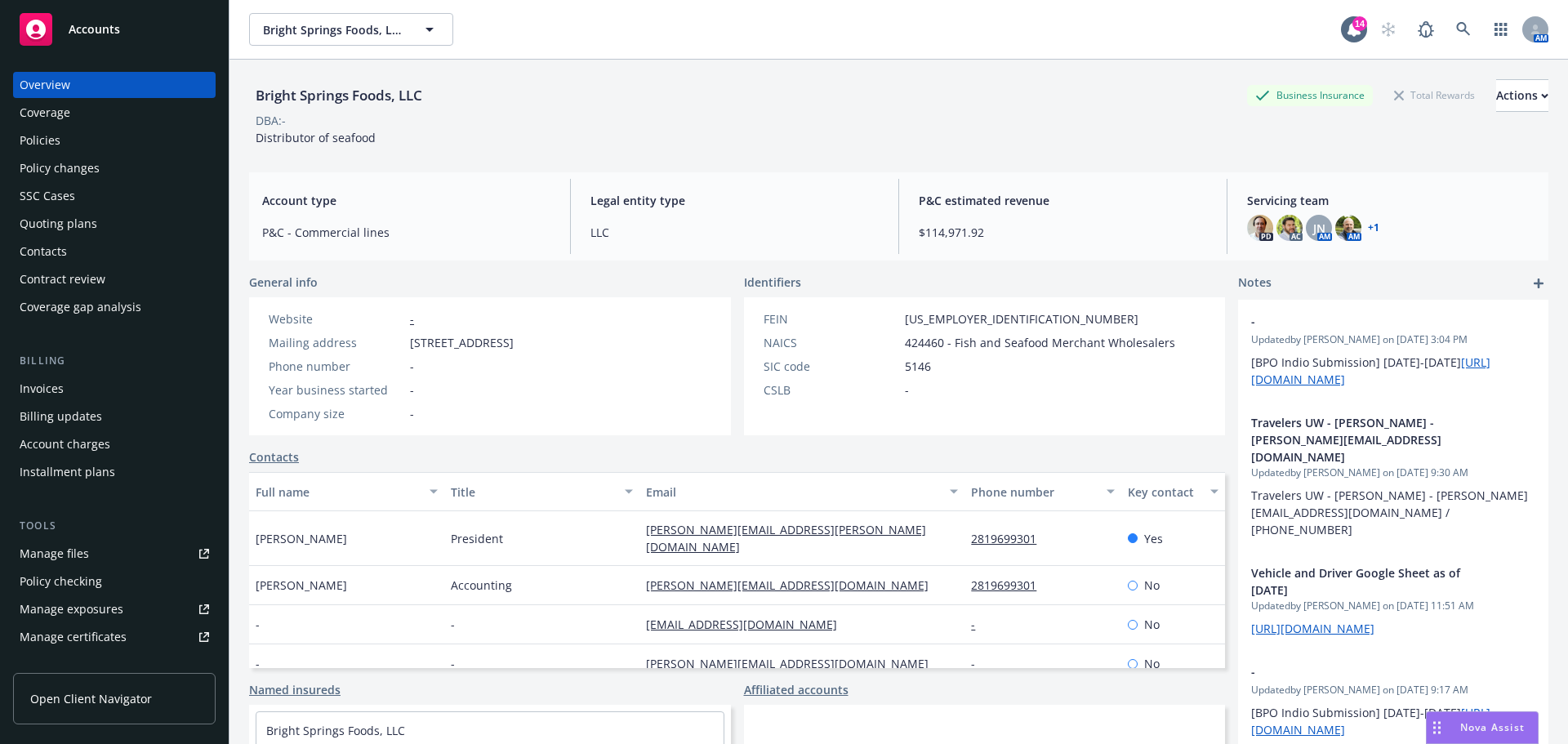
click at [1099, 227] on div "P&C estimated revenue $114,971.92" at bounding box center [1062, 216] width 314 height 75
click at [1313, 237] on span "JN" at bounding box center [1320, 228] width 13 height 17
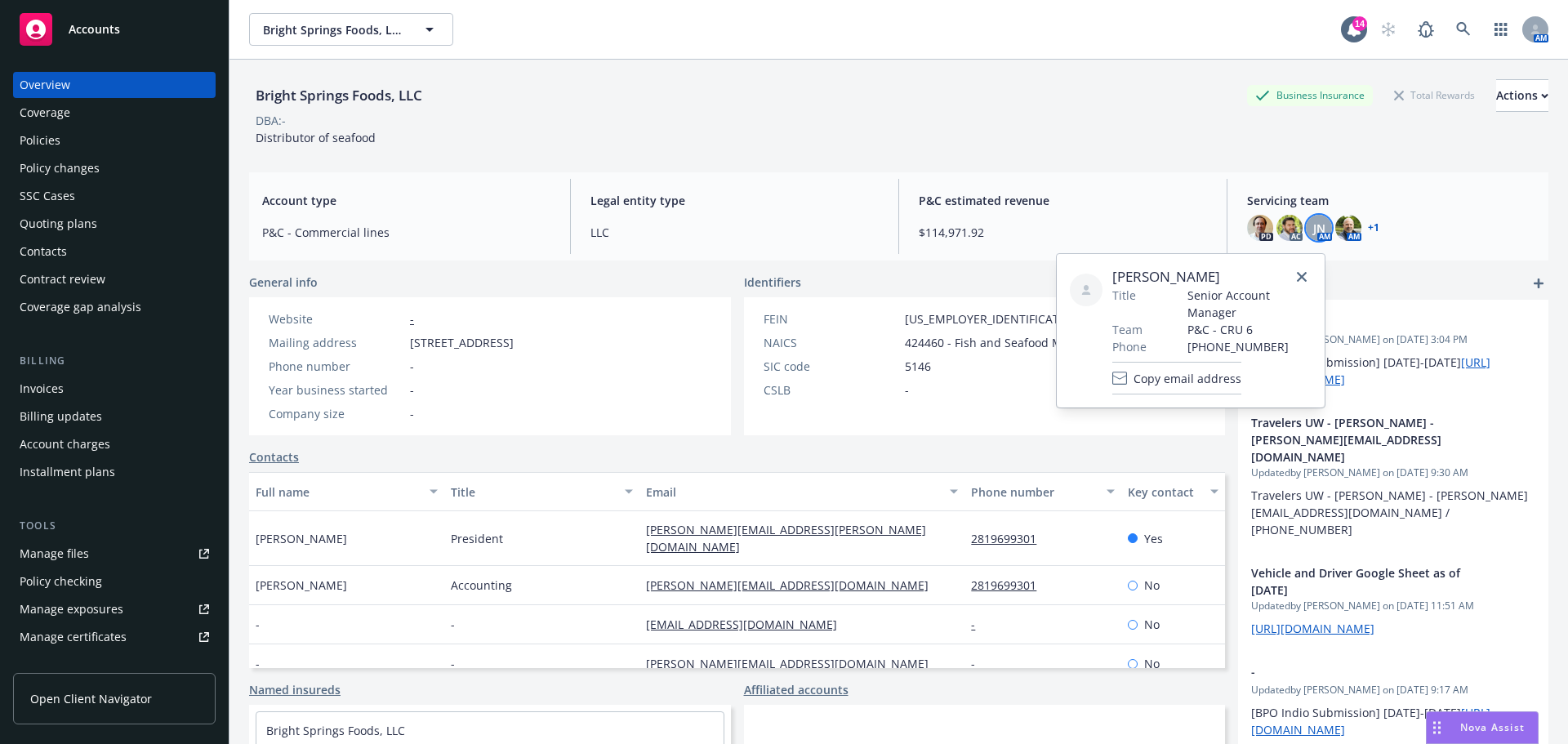
click at [1077, 291] on div at bounding box center [1086, 290] width 32 height 32
click at [1080, 294] on div at bounding box center [1086, 290] width 32 height 32
click at [1304, 284] on link "close" at bounding box center [1302, 277] width 20 height 20
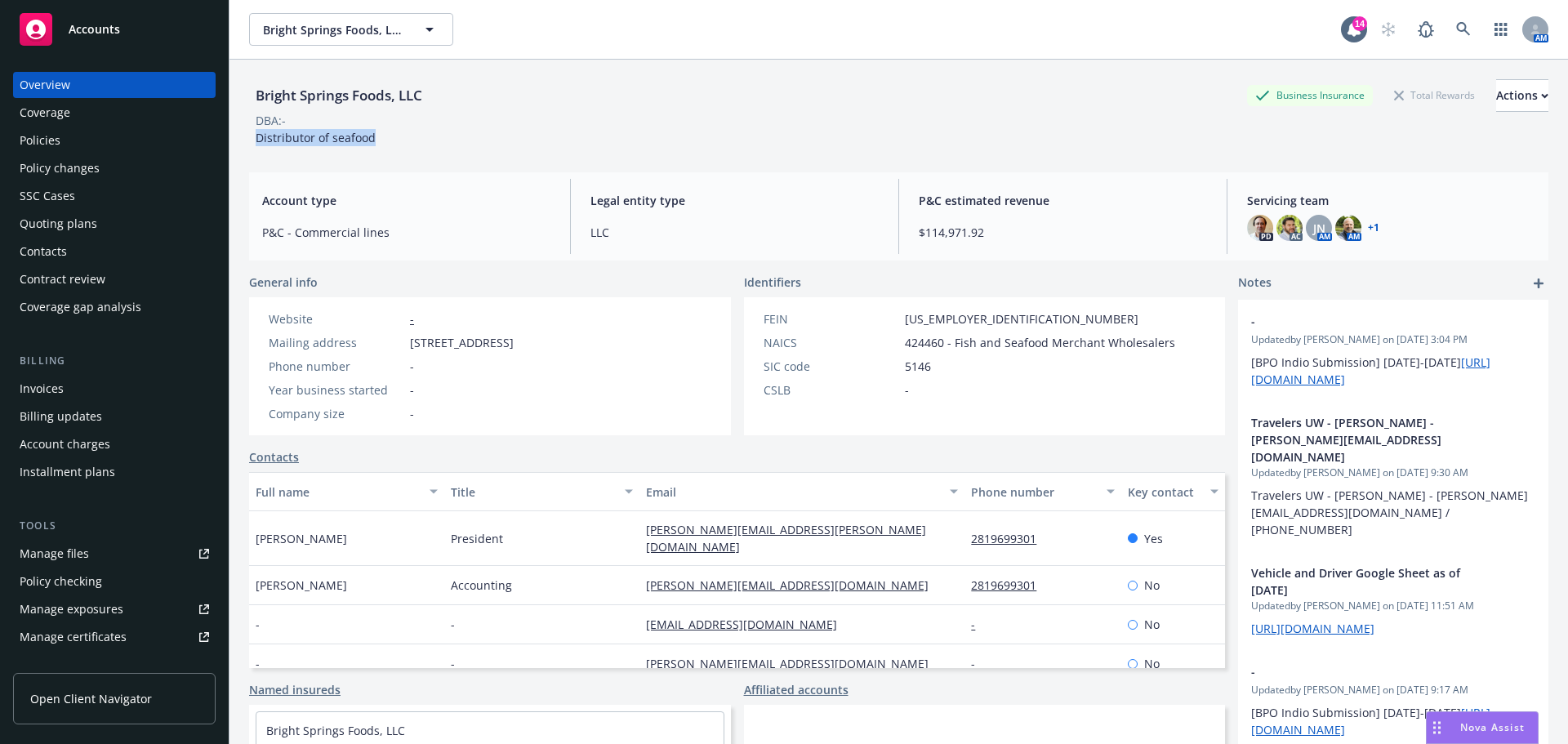
drag, startPoint x: 393, startPoint y: 139, endPoint x: 248, endPoint y: 153, distance: 145.7
click at [248, 153] on div "Bright Springs Foods, LLC Business Insurance Total Rewards Actions DBA: - Distr…" at bounding box center [898, 431] width 1338 height 744
copy span "Distributor of seafood"
click at [84, 148] on div "Policies" at bounding box center [114, 140] width 190 height 26
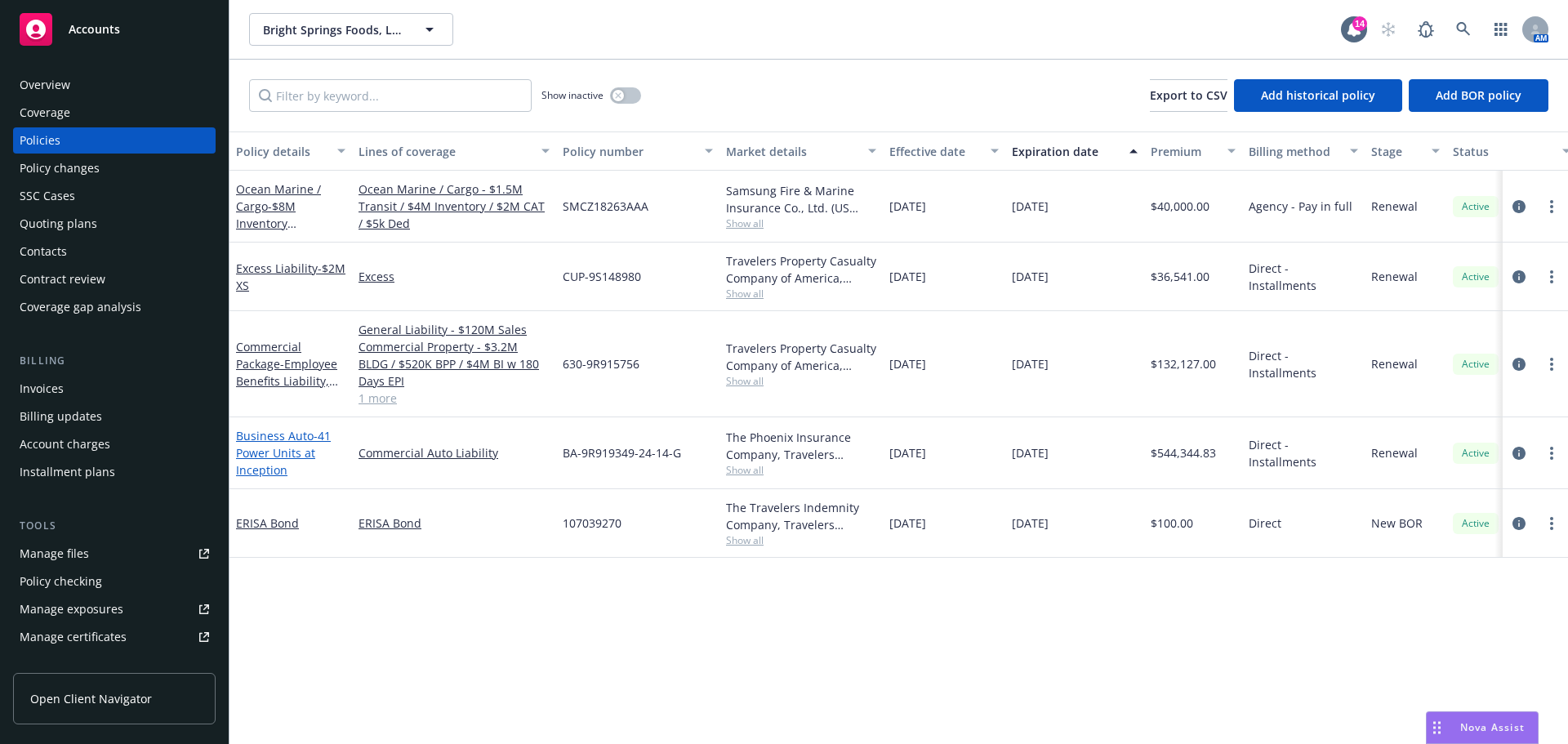
click at [248, 478] on span "- 41 Power Units at Inception" at bounding box center [283, 453] width 95 height 49
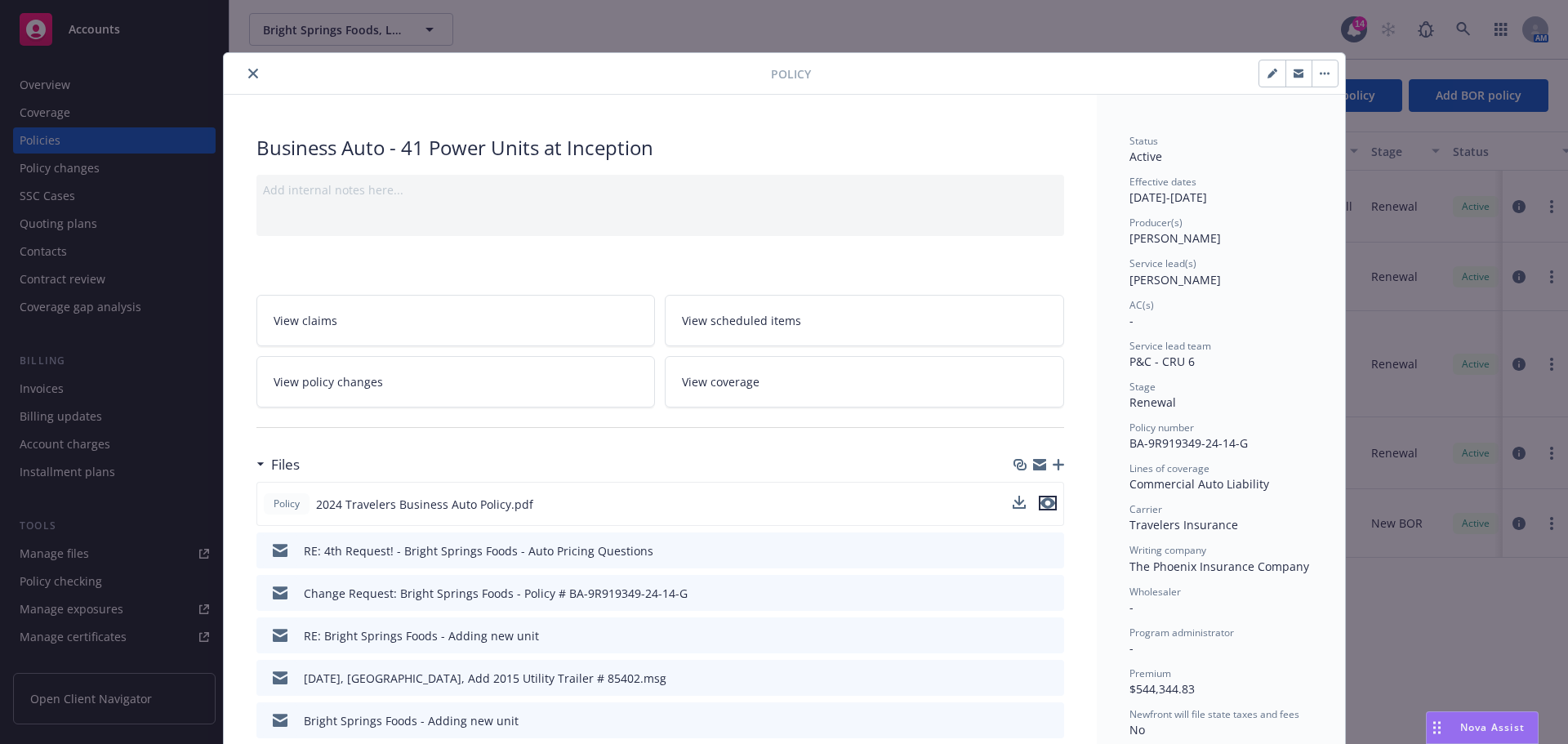
click at [1043, 508] on icon "preview file" at bounding box center [1048, 503] width 14 height 12
click at [245, 66] on div at bounding box center [500, 74] width 541 height 20
click at [255, 71] on icon "close" at bounding box center [253, 73] width 10 height 10
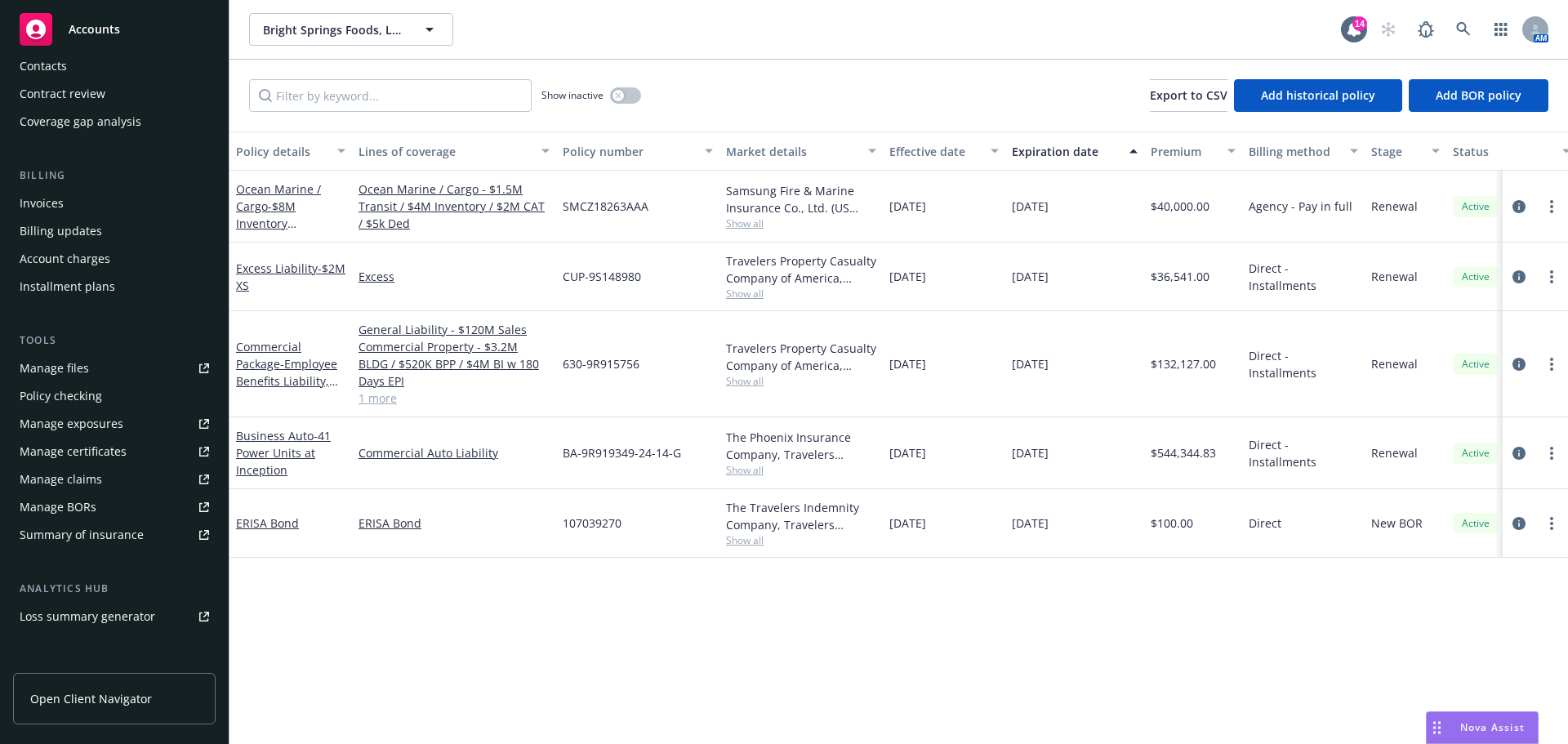
scroll to position [272, 0]
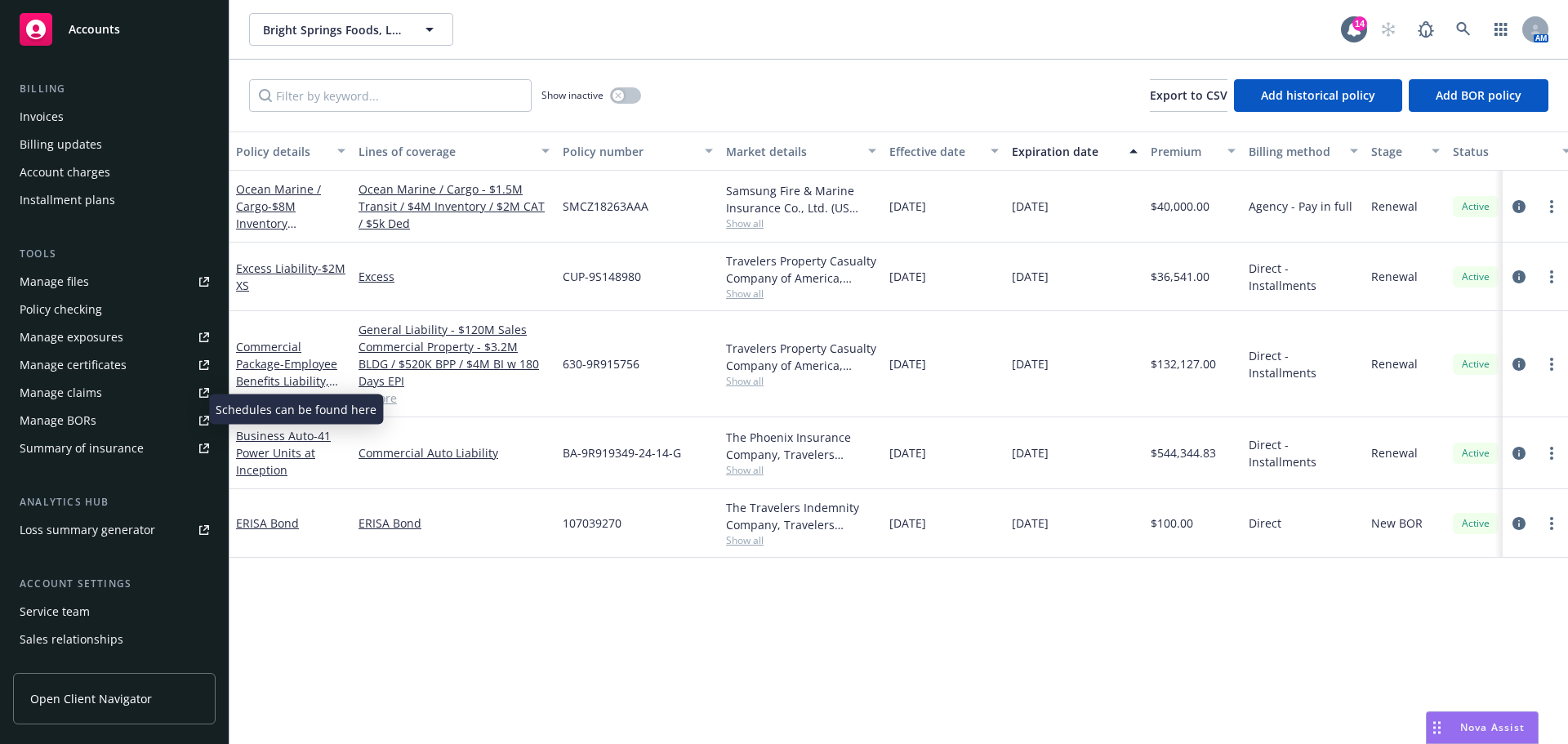
click at [86, 350] on div "Manage exposures" at bounding box center [71, 336] width 104 height 26
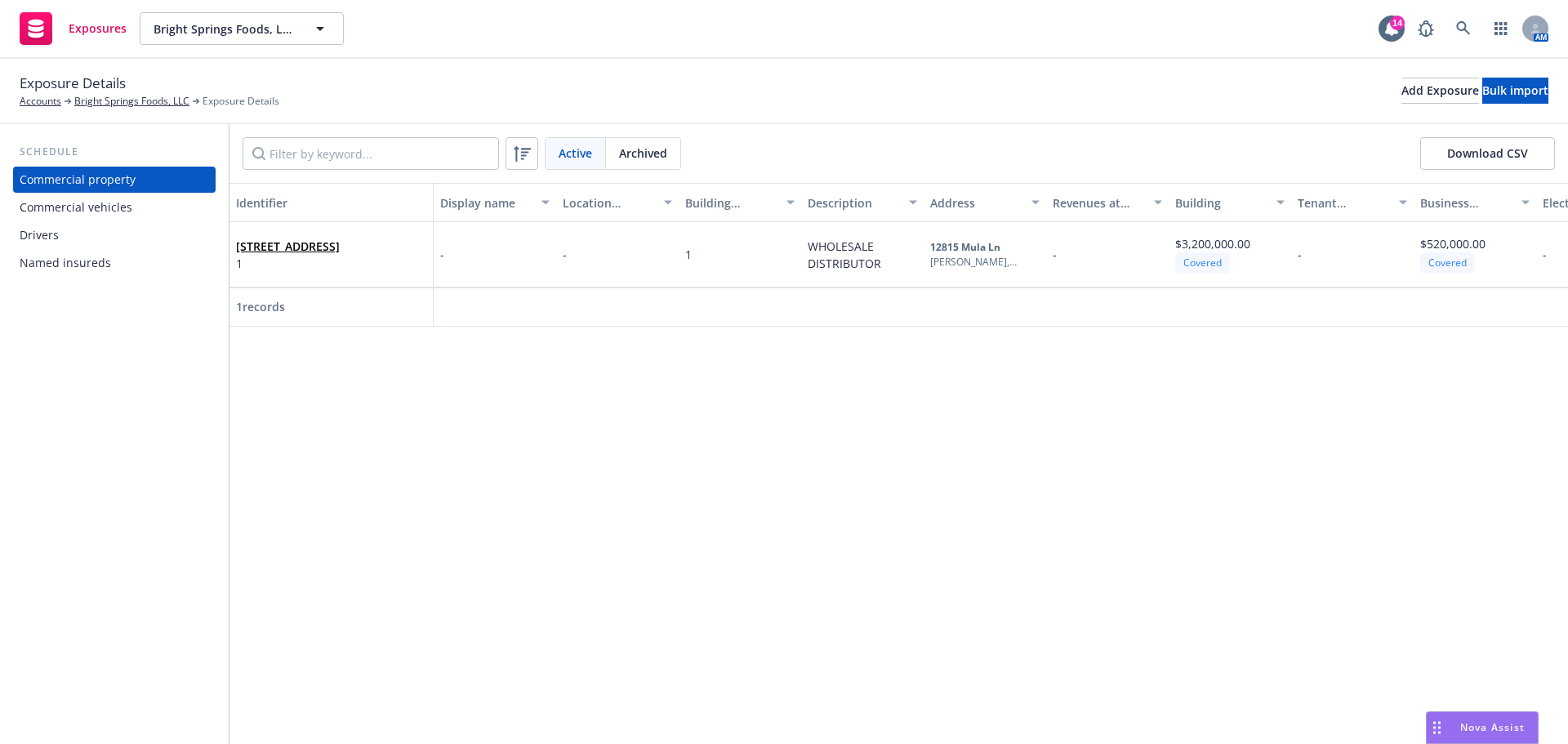
click at [116, 276] on div "Named insureds" at bounding box center [114, 263] width 190 height 26
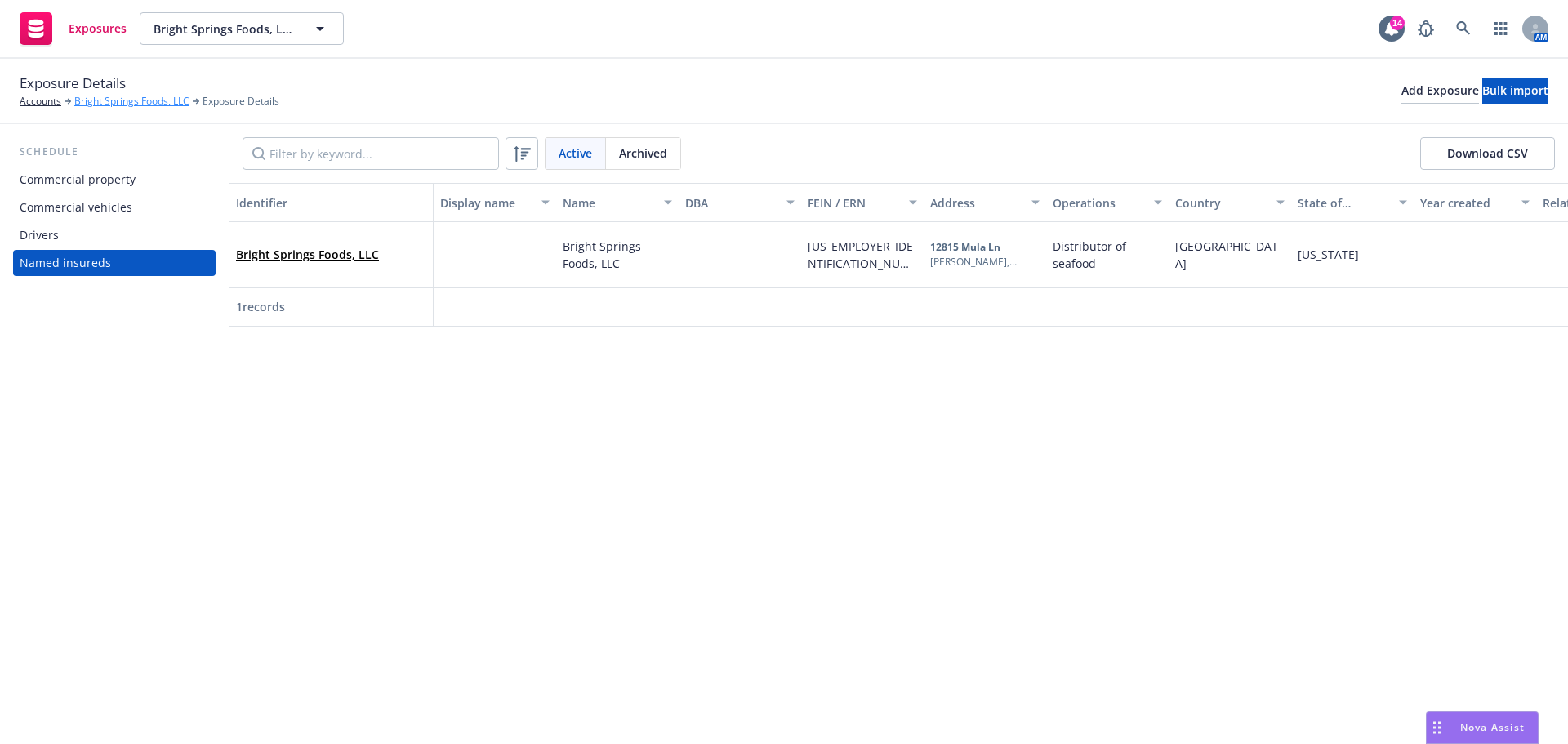
click at [113, 104] on link "Bright Springs Foods, LLC" at bounding box center [132, 101] width 115 height 14
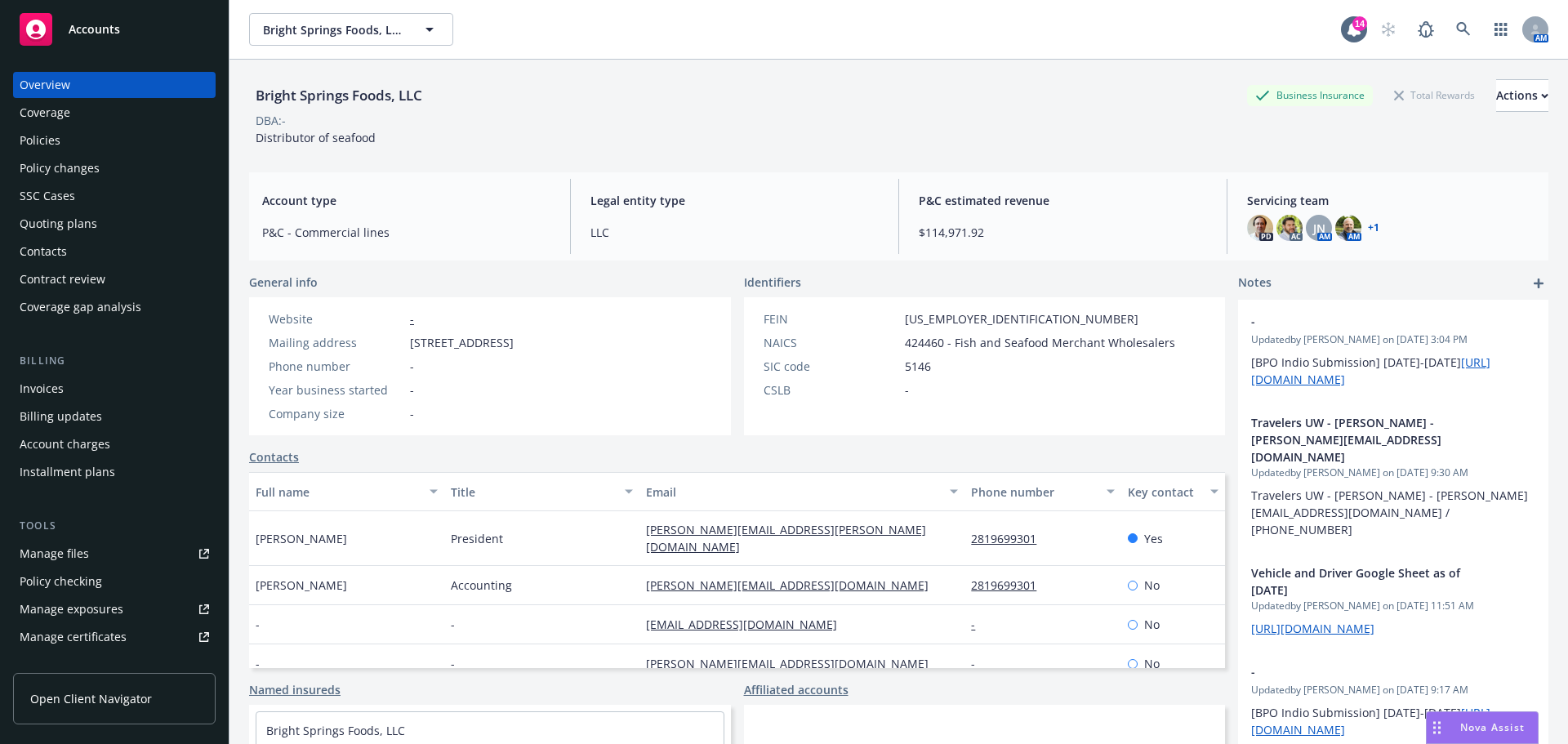
click at [83, 237] on div "Quoting plans" at bounding box center [59, 223] width 77 height 26
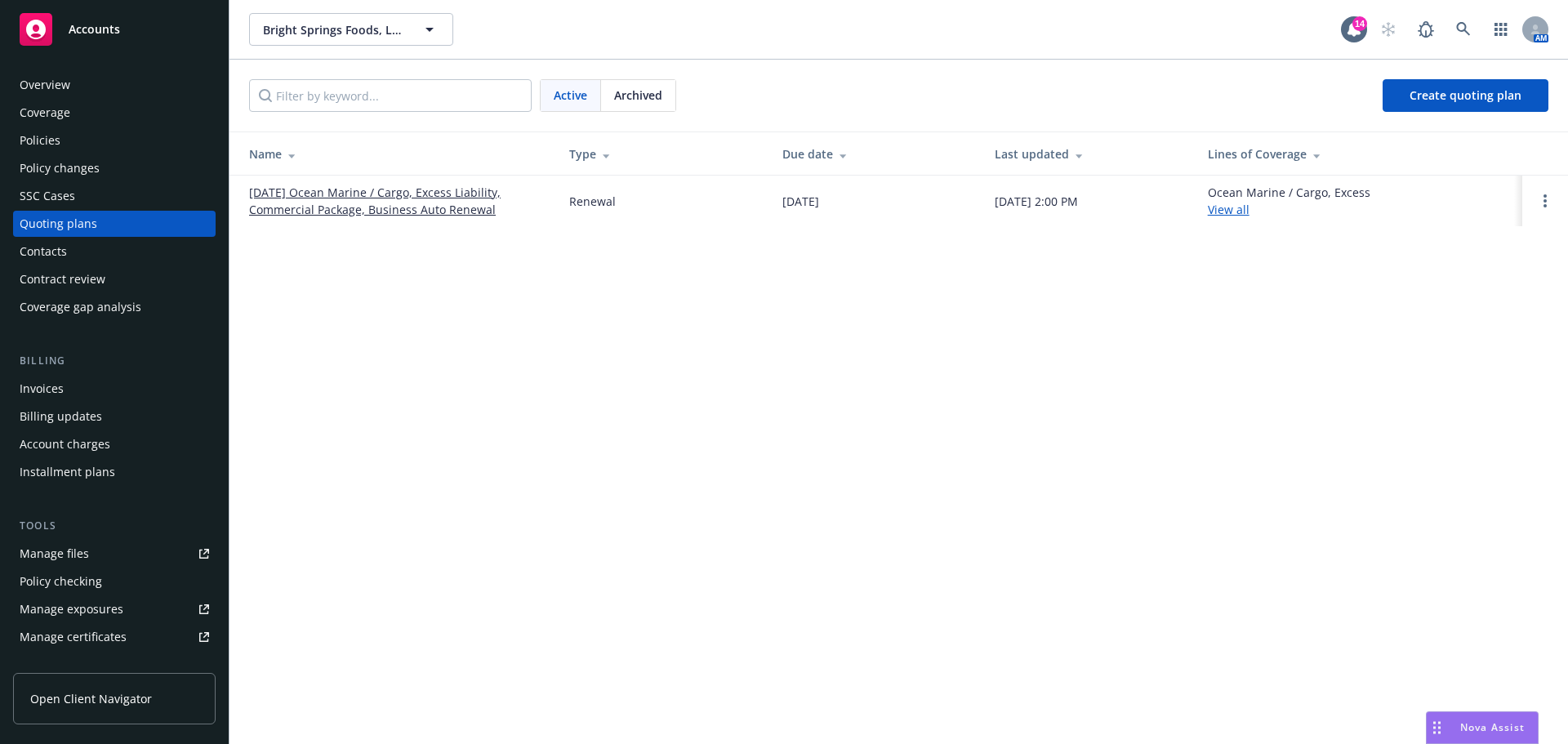
click at [390, 218] on link "[DATE] Ocean Marine / Cargo, Excess Liability, Commercial Package, Business Aut…" at bounding box center [396, 201] width 294 height 34
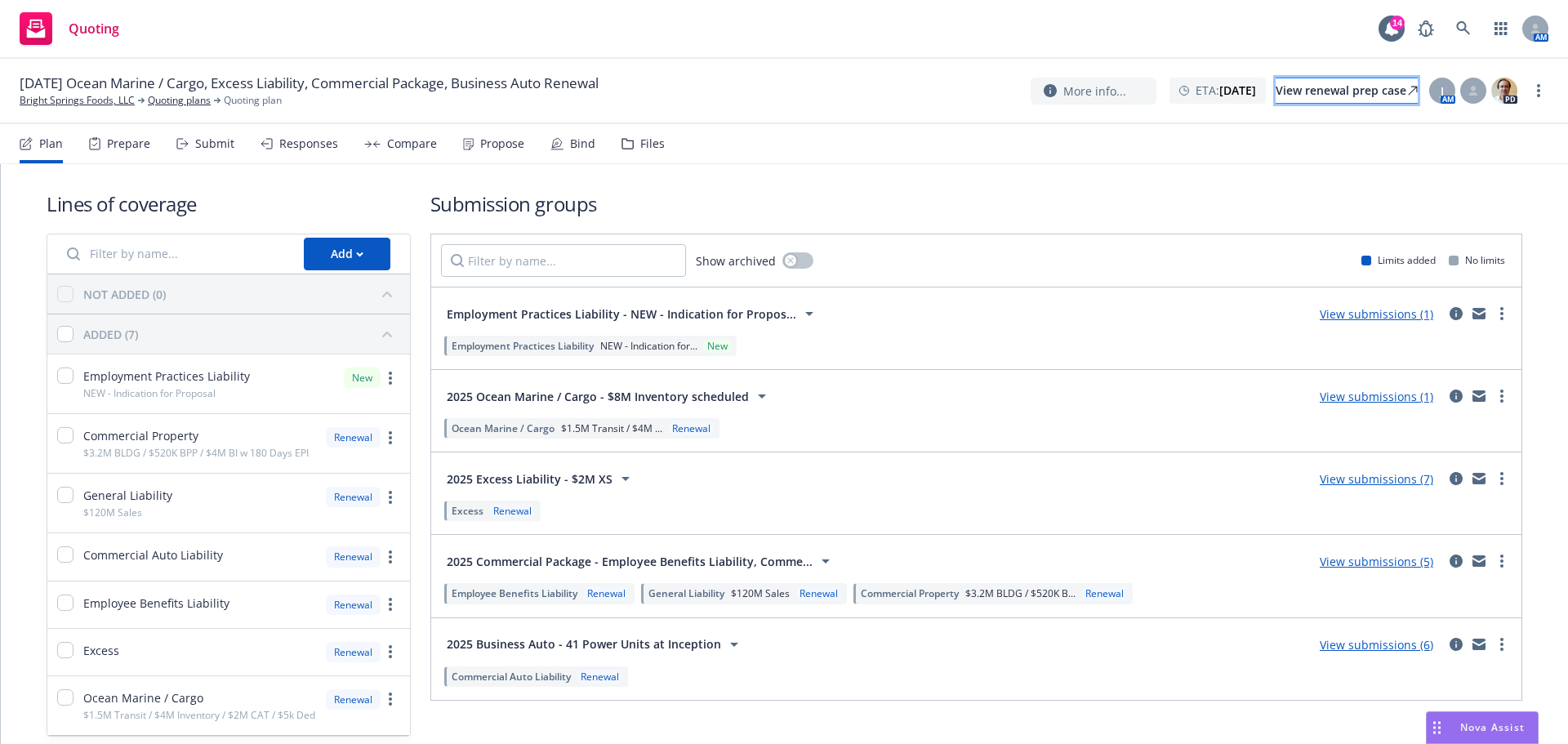
click at [1276, 97] on link "View renewal prep case" at bounding box center [1347, 90] width 142 height 26
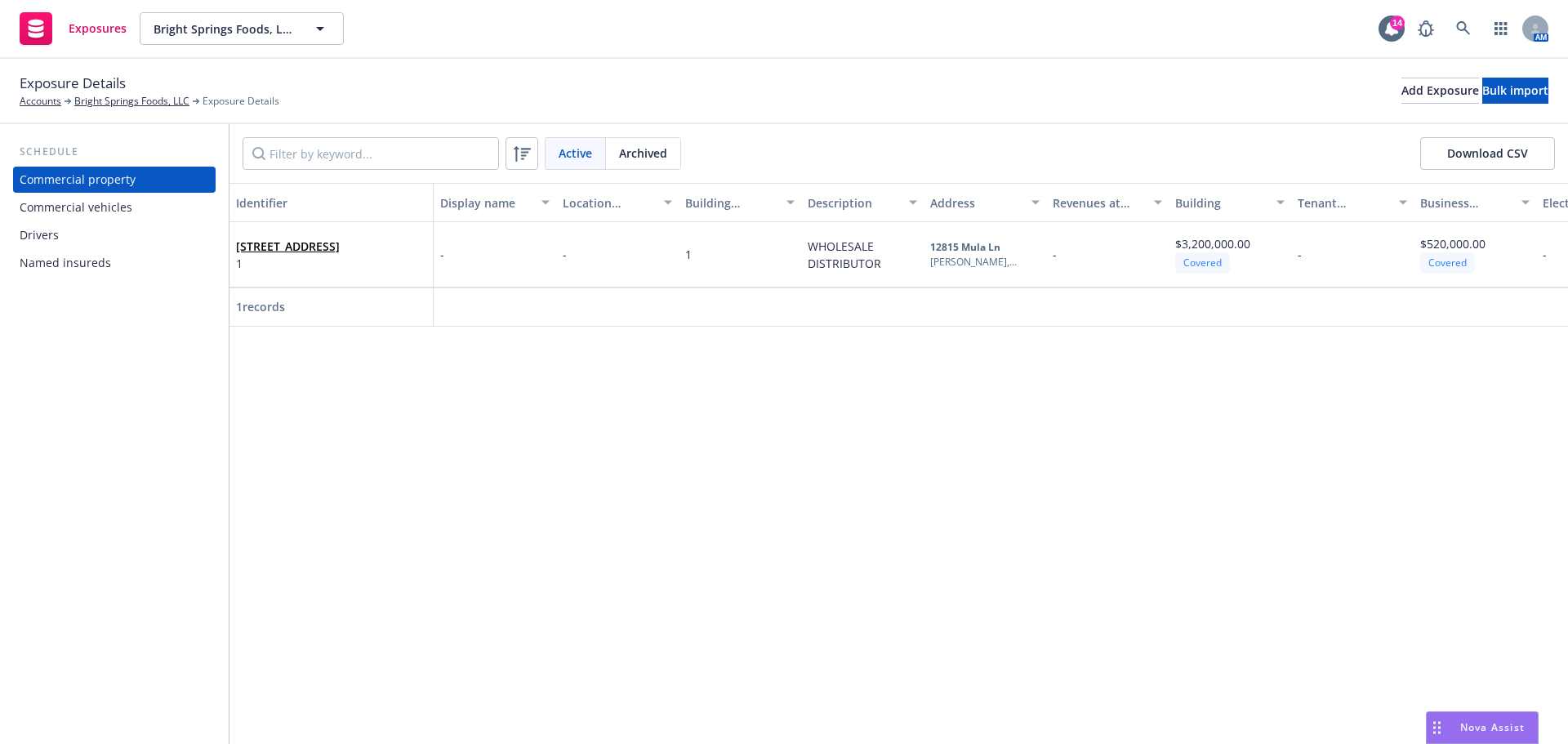
click at [64, 220] on div "Commercial vehicles" at bounding box center [76, 207] width 113 height 26
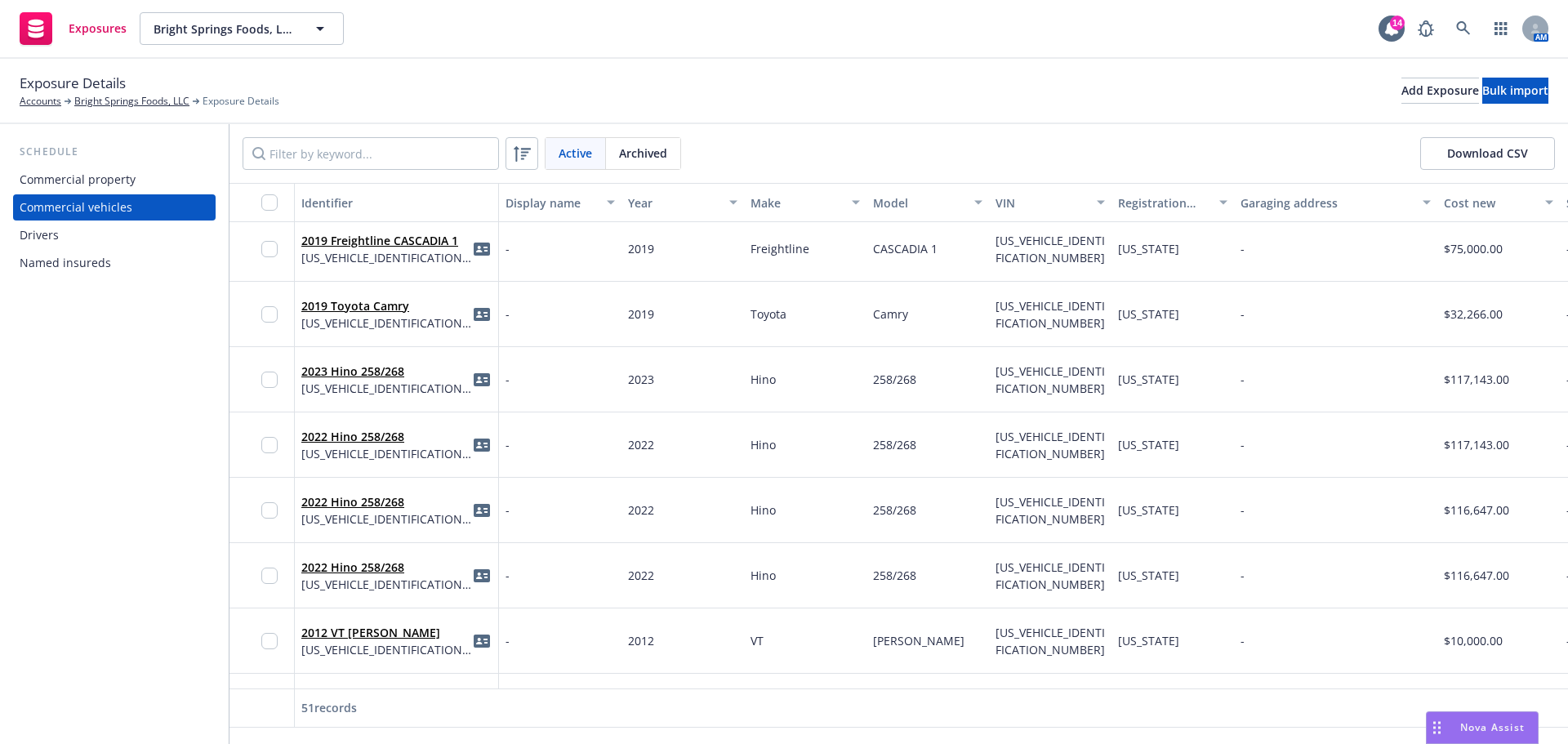
scroll to position [1905, 0]
